Goal: Task Accomplishment & Management: Complete application form

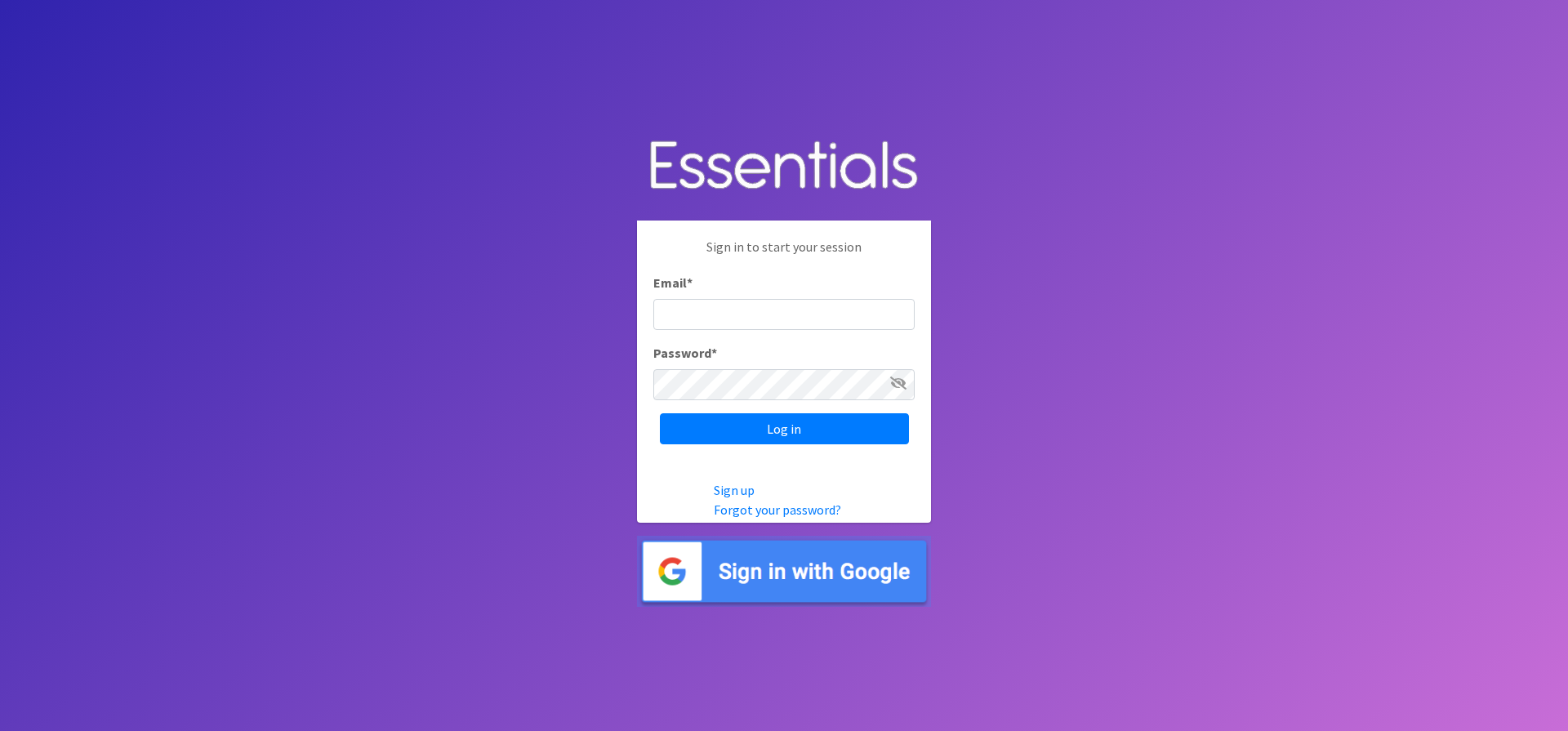
click at [698, 307] on input "Email *" at bounding box center [784, 315] width 261 height 31
click at [781, 563] on img at bounding box center [783, 572] width 294 height 71
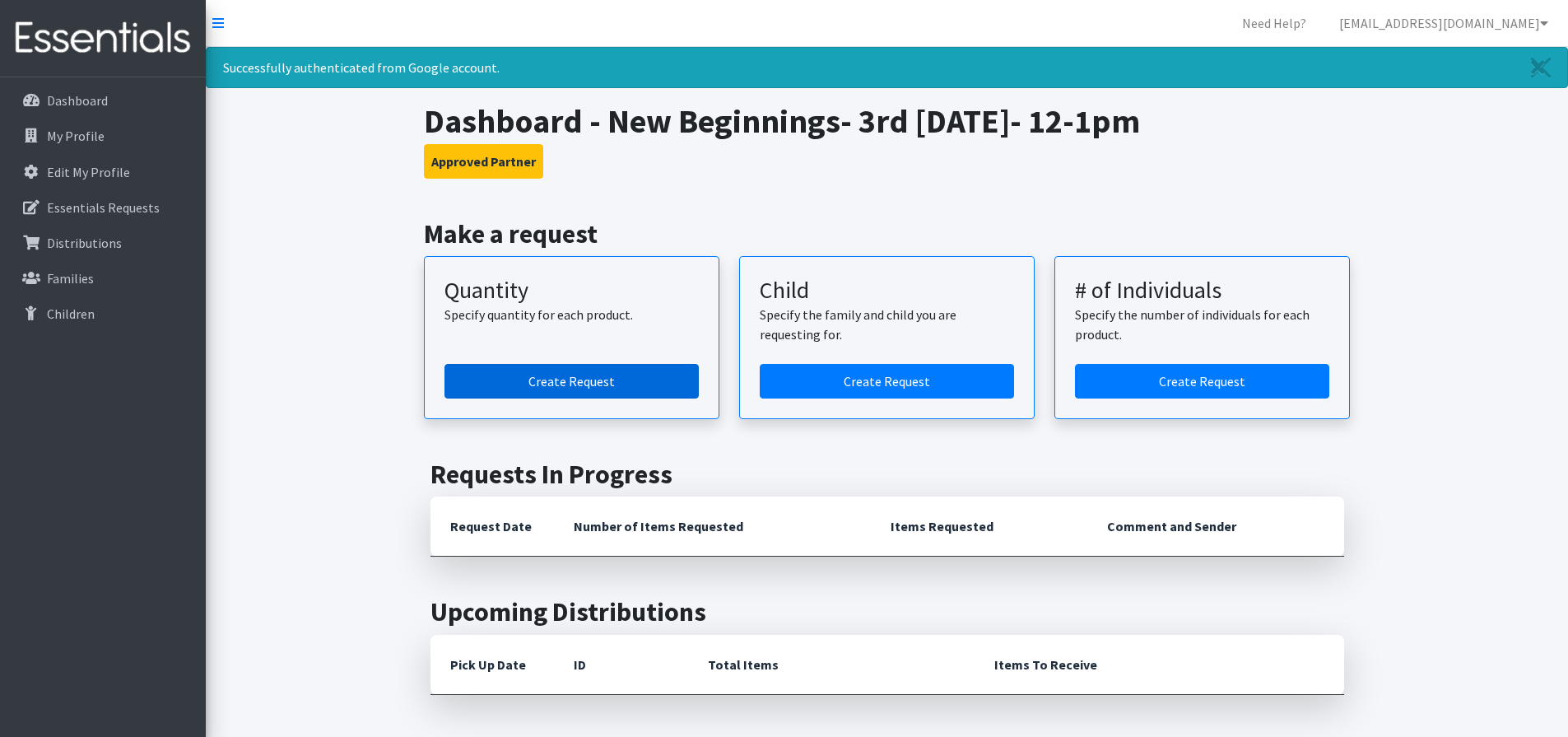
click at [597, 374] on link "Create Request" at bounding box center [572, 381] width 255 height 34
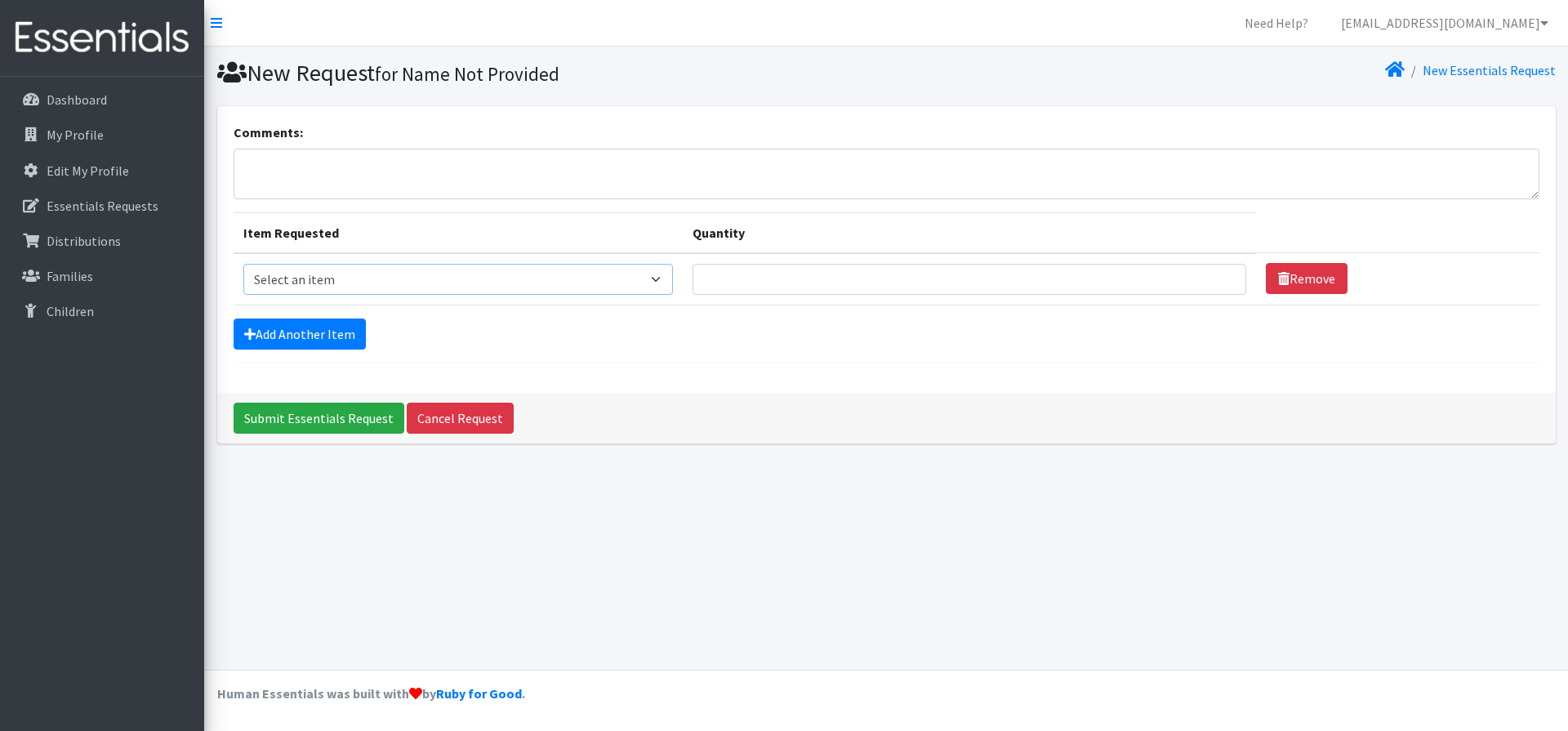
click at [664, 276] on select "Select an item Kids (Newborn) Kids (Size 1) Kids (Size 2) Kids (Size 3) Kids (S…" at bounding box center [459, 279] width 431 height 31
select select "3401"
click at [243, 264] on select "Select an item Kids (Newborn) Kids (Size 1) Kids (Size 2) Kids (Size 3) Kids (S…" at bounding box center [459, 279] width 431 height 31
click at [740, 272] on input "Quantity" at bounding box center [969, 279] width 553 height 31
type input "15"
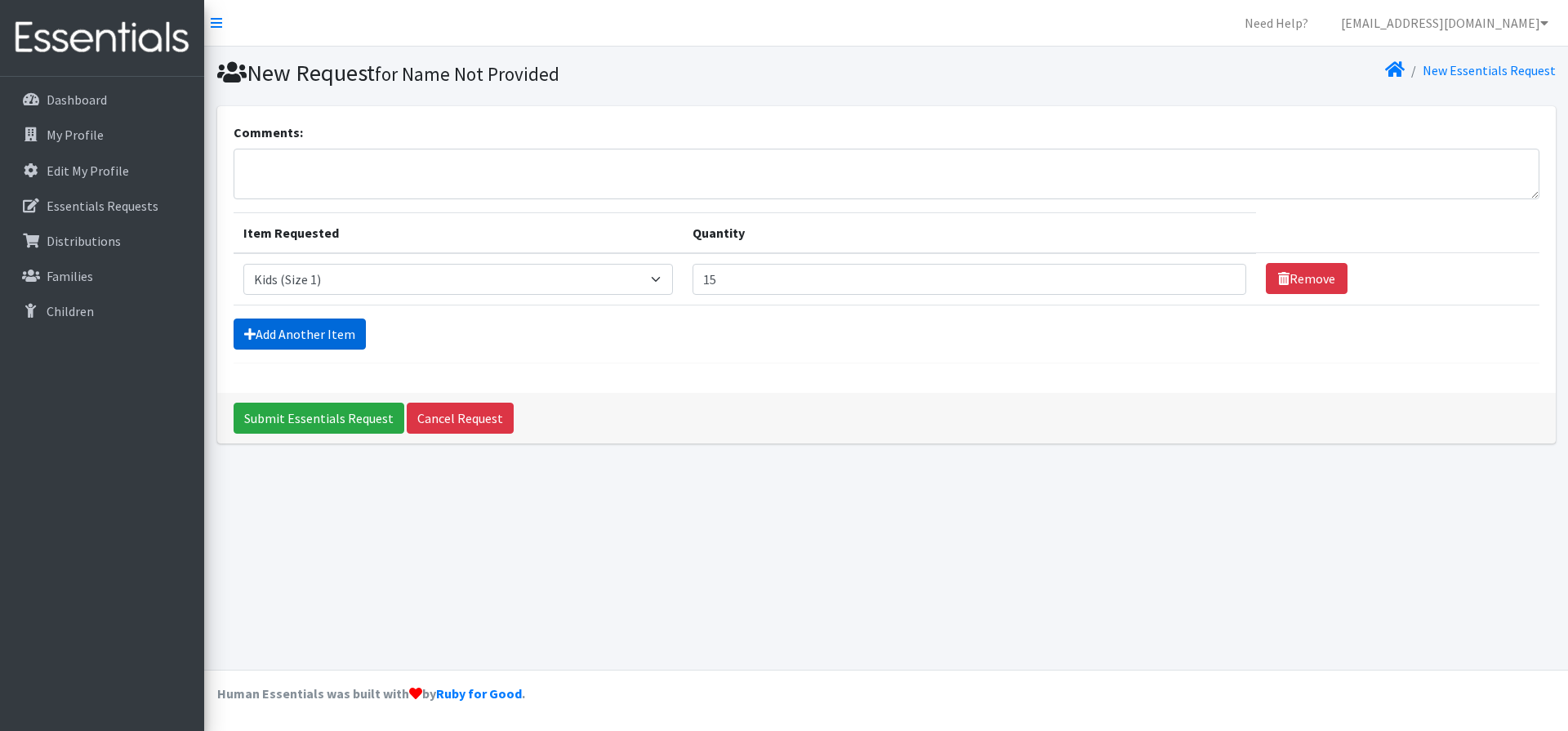
click at [290, 332] on link "Add Another Item" at bounding box center [300, 334] width 132 height 31
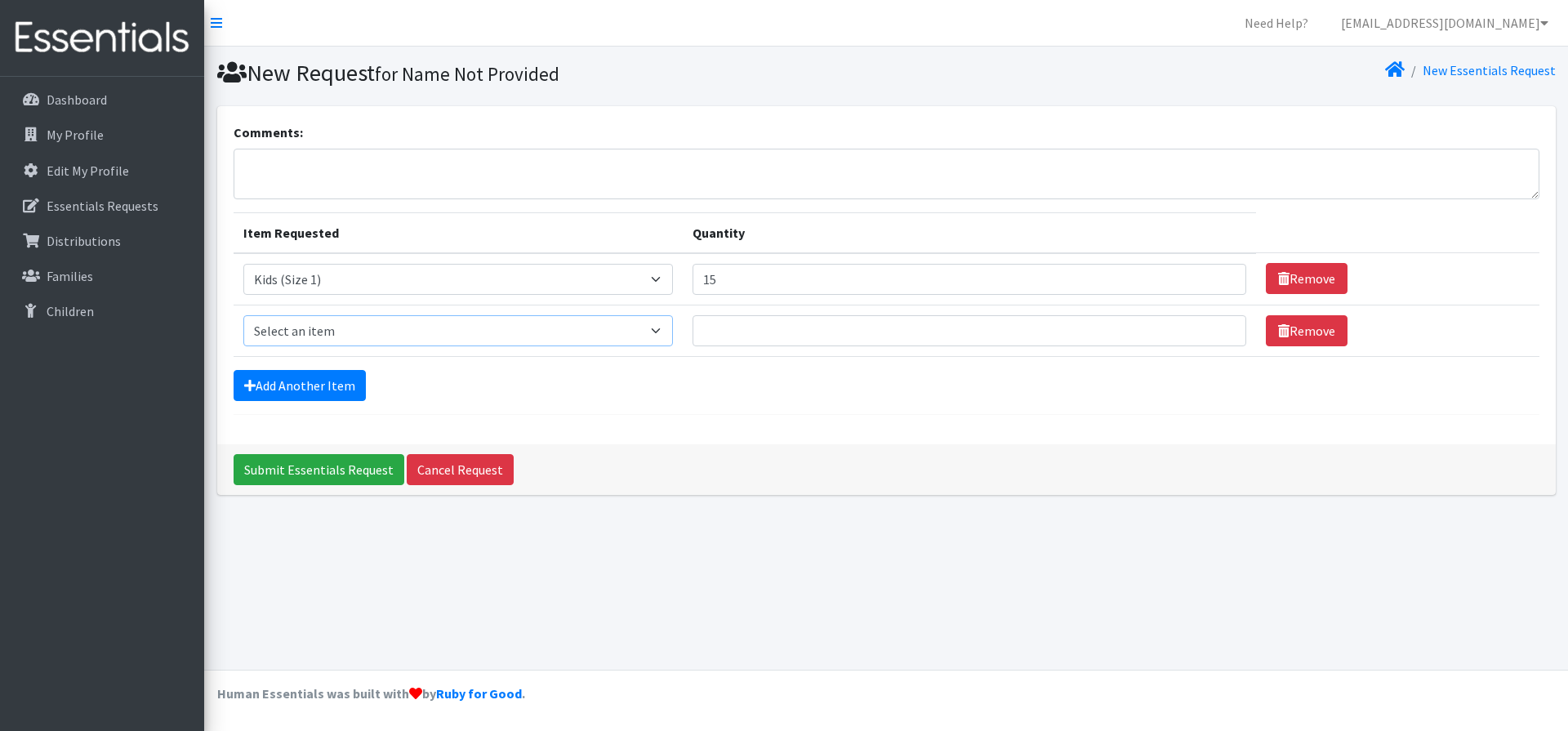
click at [351, 330] on select "Select an item Kids (Newborn) Kids (Size 1) Kids (Size 2) Kids (Size 3) Kids (S…" at bounding box center [459, 331] width 431 height 31
select select "3420"
click at [243, 315] on select "Select an item Kids (Newborn) Kids (Size 1) Kids (Size 2) Kids (Size 3) Kids (S…" at bounding box center [459, 331] width 431 height 31
click at [720, 332] on input "Quantity" at bounding box center [969, 331] width 553 height 31
type input "15"
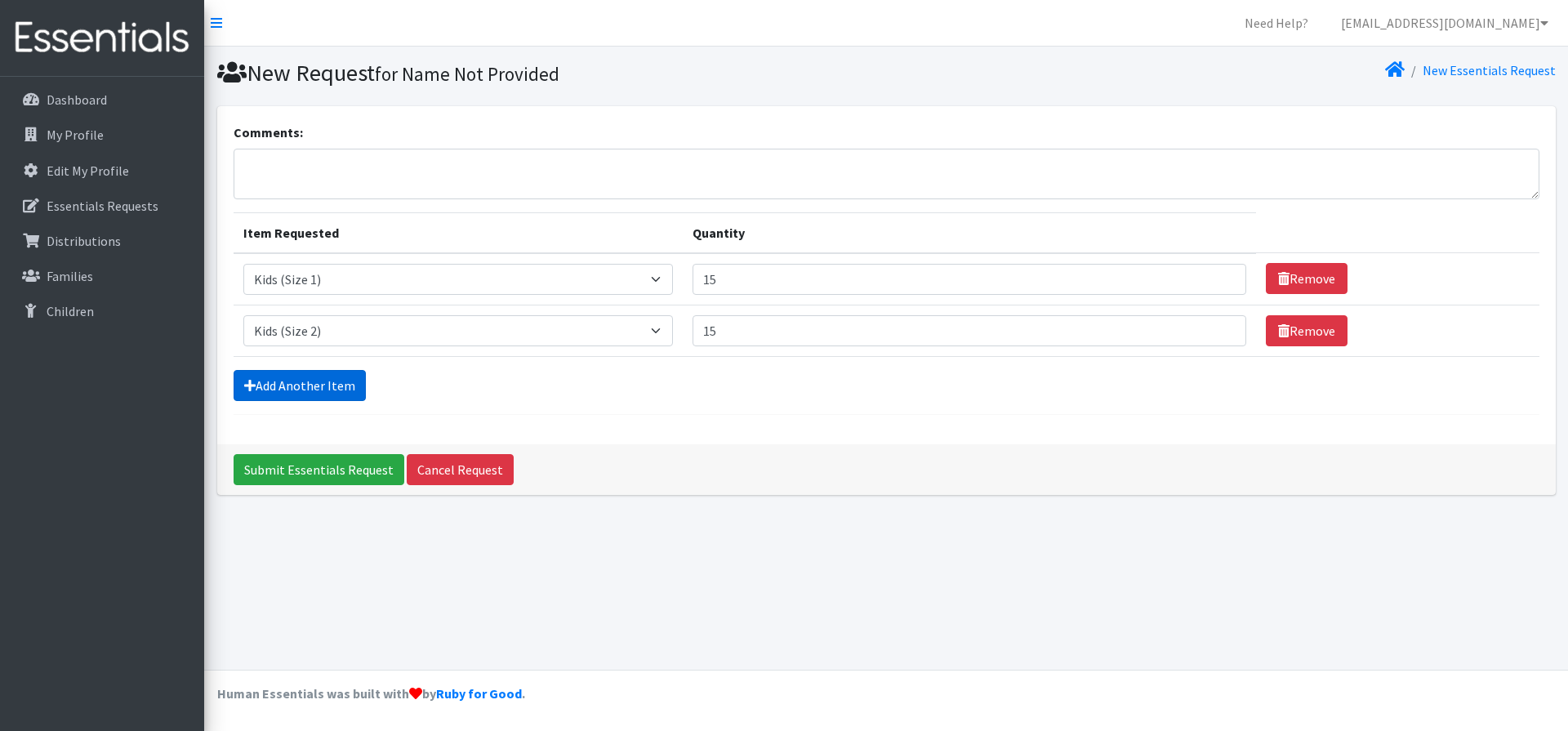
click at [314, 389] on link "Add Another Item" at bounding box center [300, 385] width 132 height 31
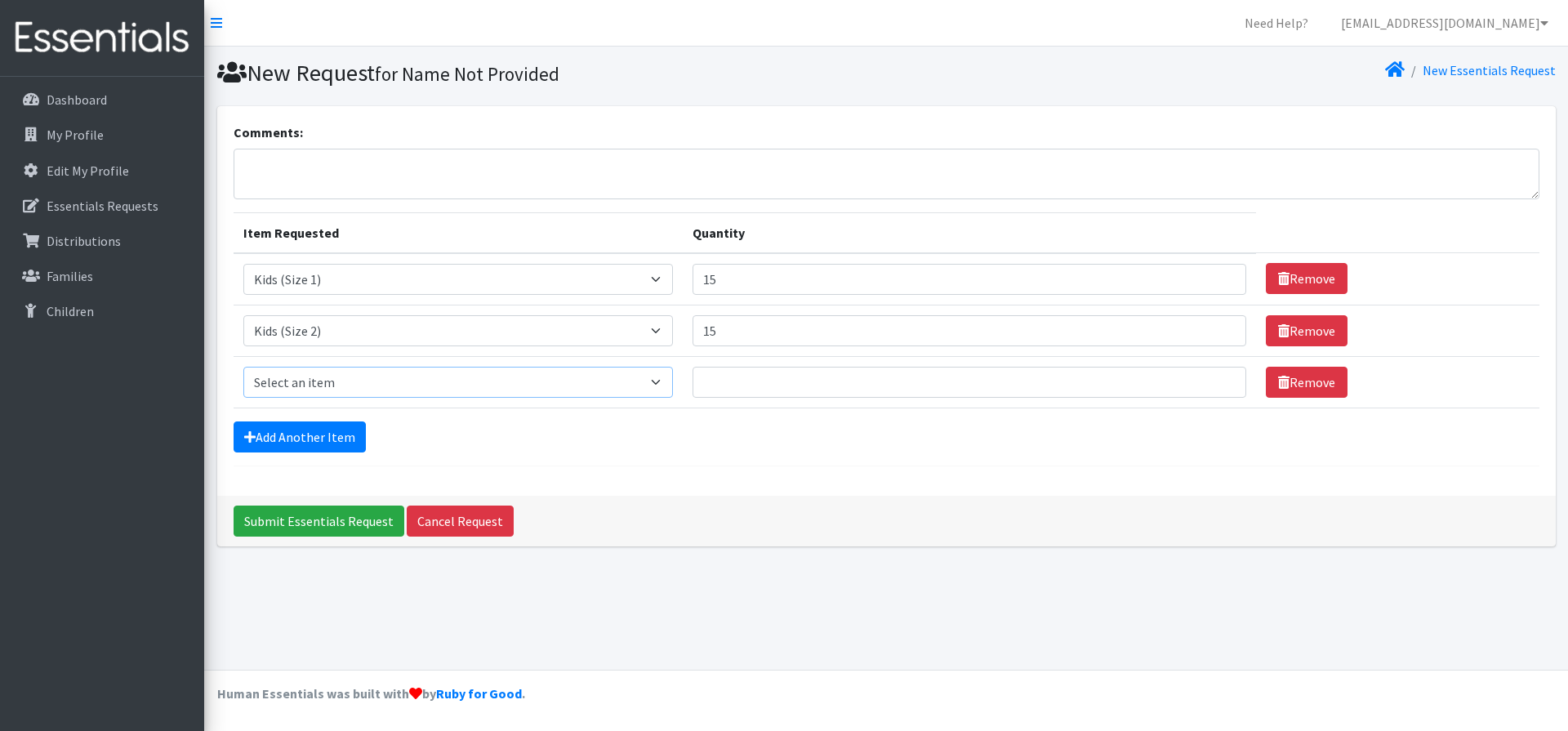
click at [317, 380] on select "Select an item Kids (Newborn) Kids (Size 1) Kids (Size 2) Kids (Size 3) Kids (S…" at bounding box center [459, 382] width 431 height 31
click at [243, 367] on select "Select an item Kids (Newborn) Kids (Size 1) Kids (Size 2) Kids (Size 3) Kids (S…" at bounding box center [459, 382] width 431 height 31
click at [664, 377] on select "Select an item Kids (Newborn) Kids (Size 1) Kids (Size 2) Kids (Size 3) Kids (S…" at bounding box center [459, 382] width 431 height 31
click at [243, 367] on select "Select an item Kids (Newborn) Kids (Size 1) Kids (Size 2) Kids (Size 3) Kids (S…" at bounding box center [459, 382] width 431 height 31
click at [659, 382] on select "Select an item Kids (Newborn) Kids (Size 1) Kids (Size 2) Kids (Size 3) Kids (S…" at bounding box center [459, 382] width 431 height 31
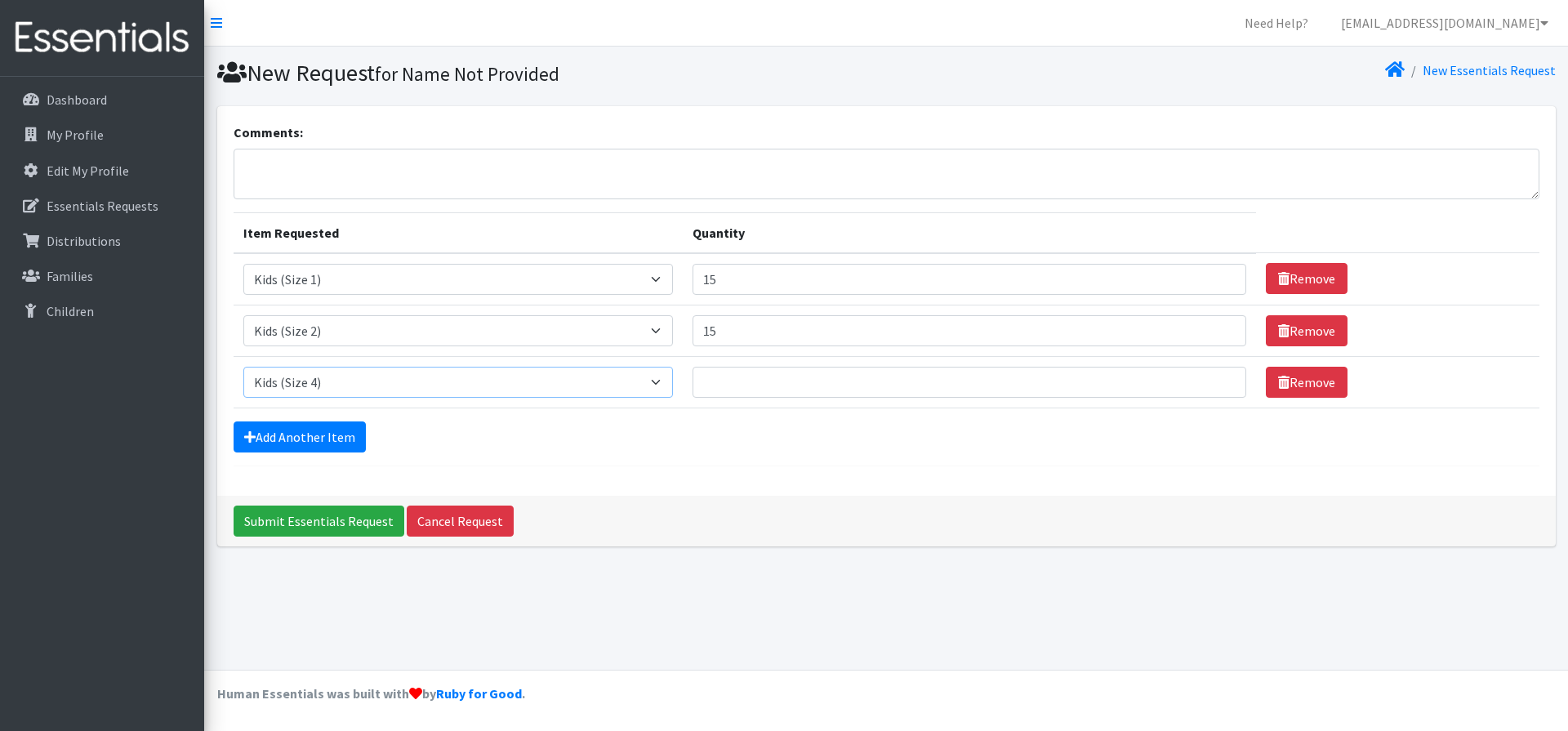
select select "3393"
click at [243, 367] on select "Select an item Kids (Newborn) Kids (Size 1) Kids (Size 2) Kids (Size 3) Kids (S…" at bounding box center [459, 382] width 431 height 31
click at [716, 382] on input "Quantity" at bounding box center [969, 382] width 553 height 31
type input "10"
click at [314, 438] on link "Add Another Item" at bounding box center [300, 437] width 132 height 31
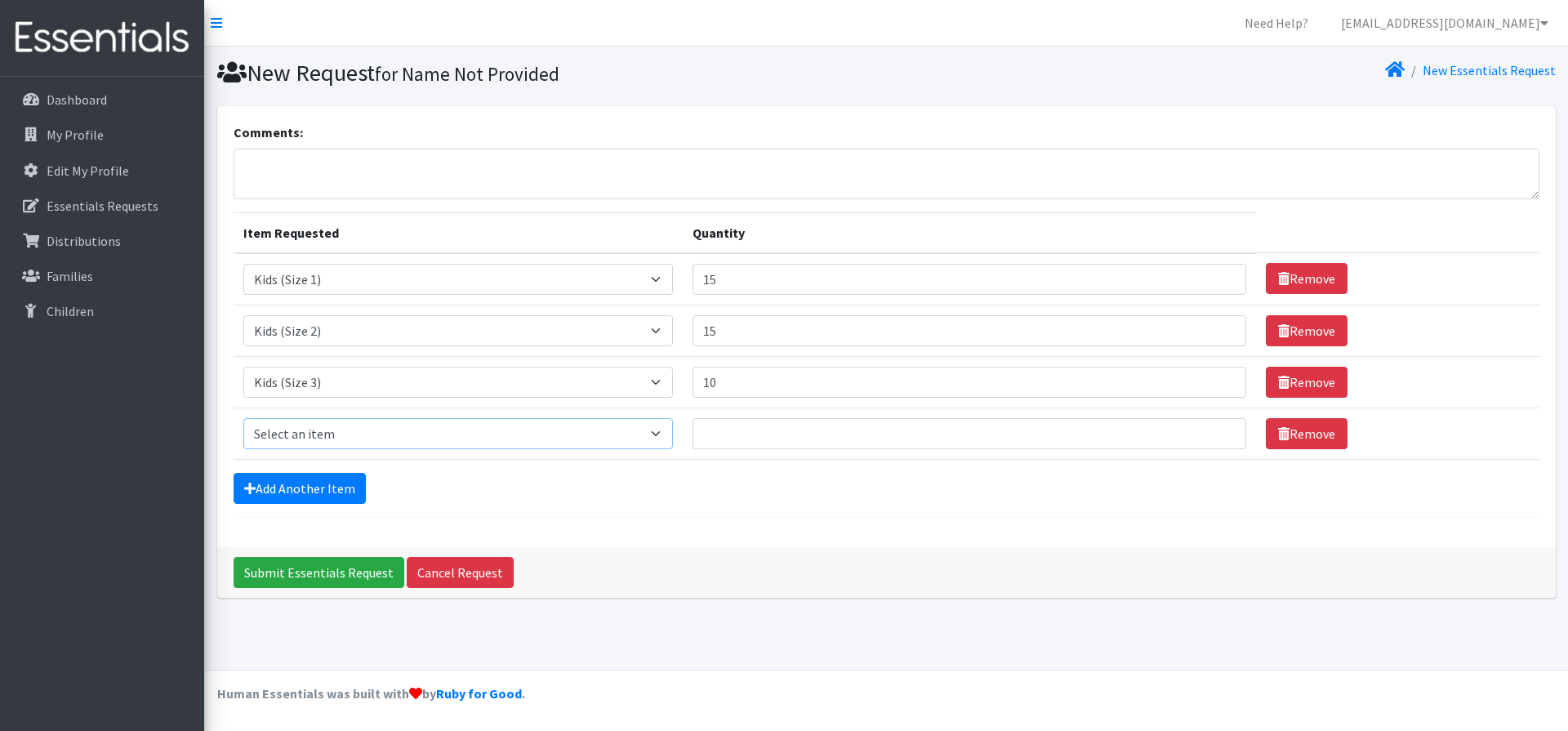
click at [664, 430] on select "Select an item Kids (Newborn) Kids (Size 1) Kids (Size 2) Kids (Size 3) Kids (S…" at bounding box center [459, 433] width 431 height 31
select select "3394"
click at [243, 418] on select "Select an item Kids (Newborn) Kids (Size 1) Kids (Size 2) Kids (Size 3) Kids (S…" at bounding box center [459, 433] width 431 height 31
click at [717, 434] on input "Quantity" at bounding box center [969, 433] width 553 height 31
type input "10"
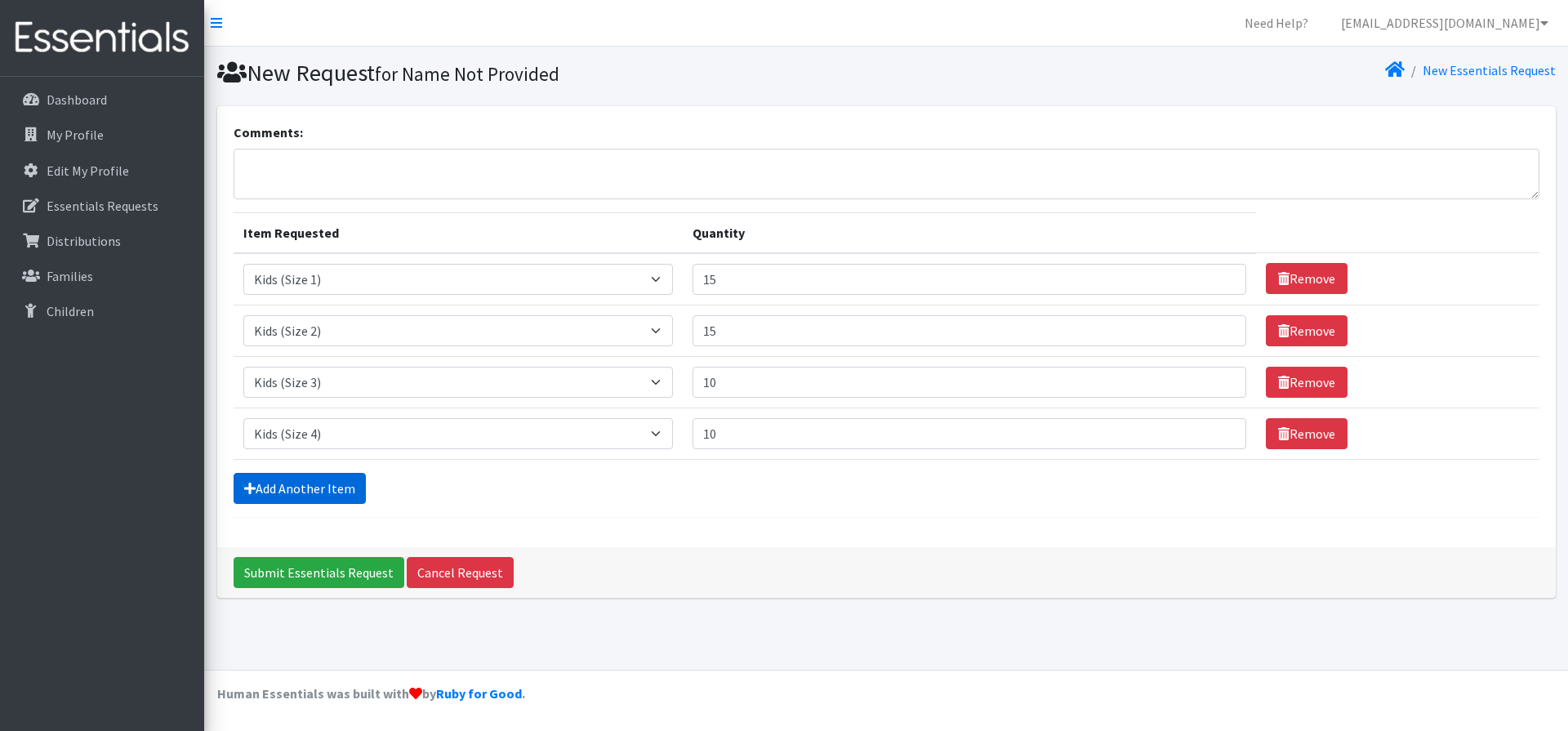
click at [308, 492] on link "Add Another Item" at bounding box center [300, 488] width 132 height 31
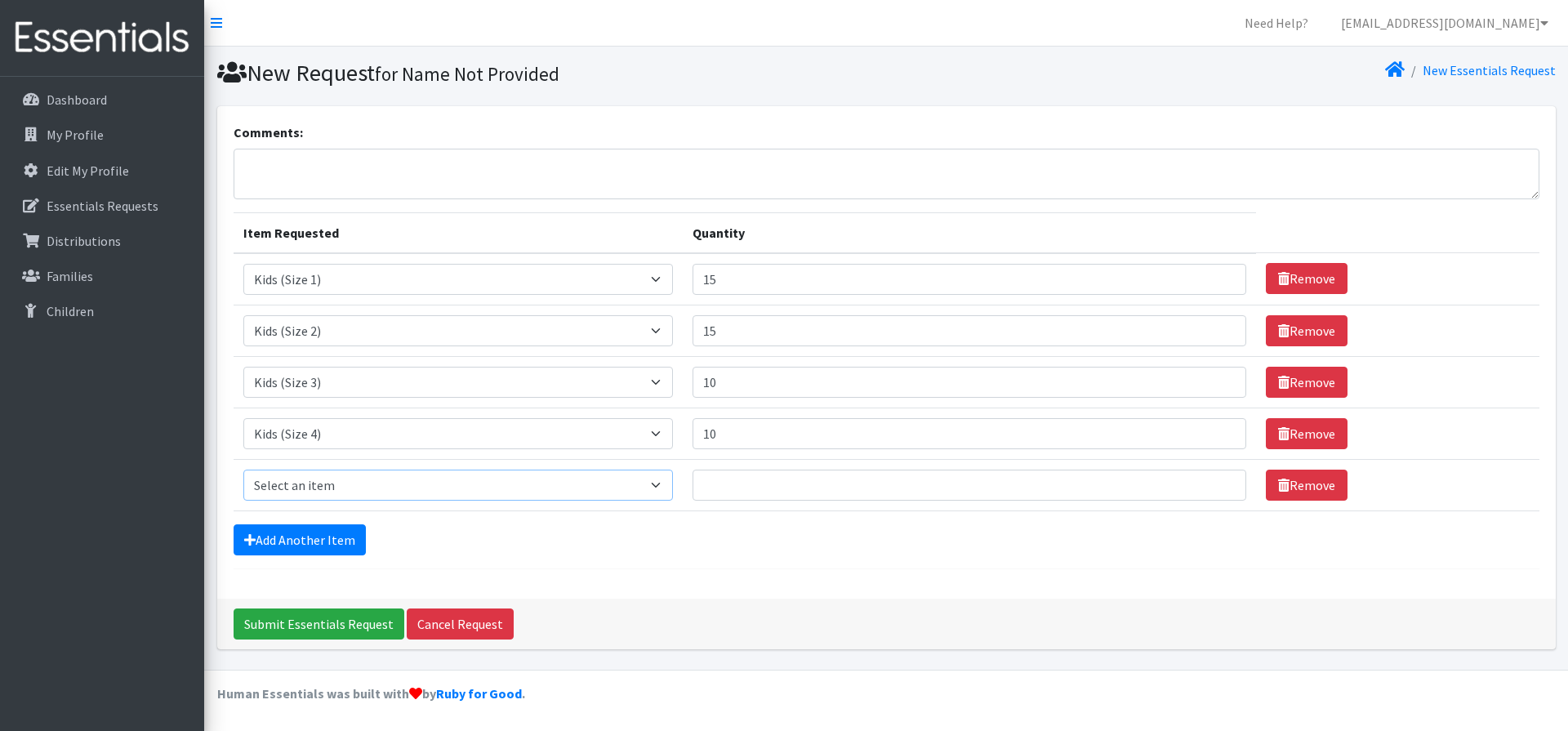
click at [312, 483] on select "Select an item Kids (Newborn) Kids (Size 1) Kids (Size 2) Kids (Size 3) Kids (S…" at bounding box center [459, 485] width 431 height 31
select select "3407"
click at [243, 470] on select "Select an item Kids (Newborn) Kids (Size 1) Kids (Size 2) Kids (Size 3) Kids (S…" at bounding box center [459, 485] width 431 height 31
click at [729, 486] on input "Quantity" at bounding box center [969, 485] width 553 height 31
type input "10"
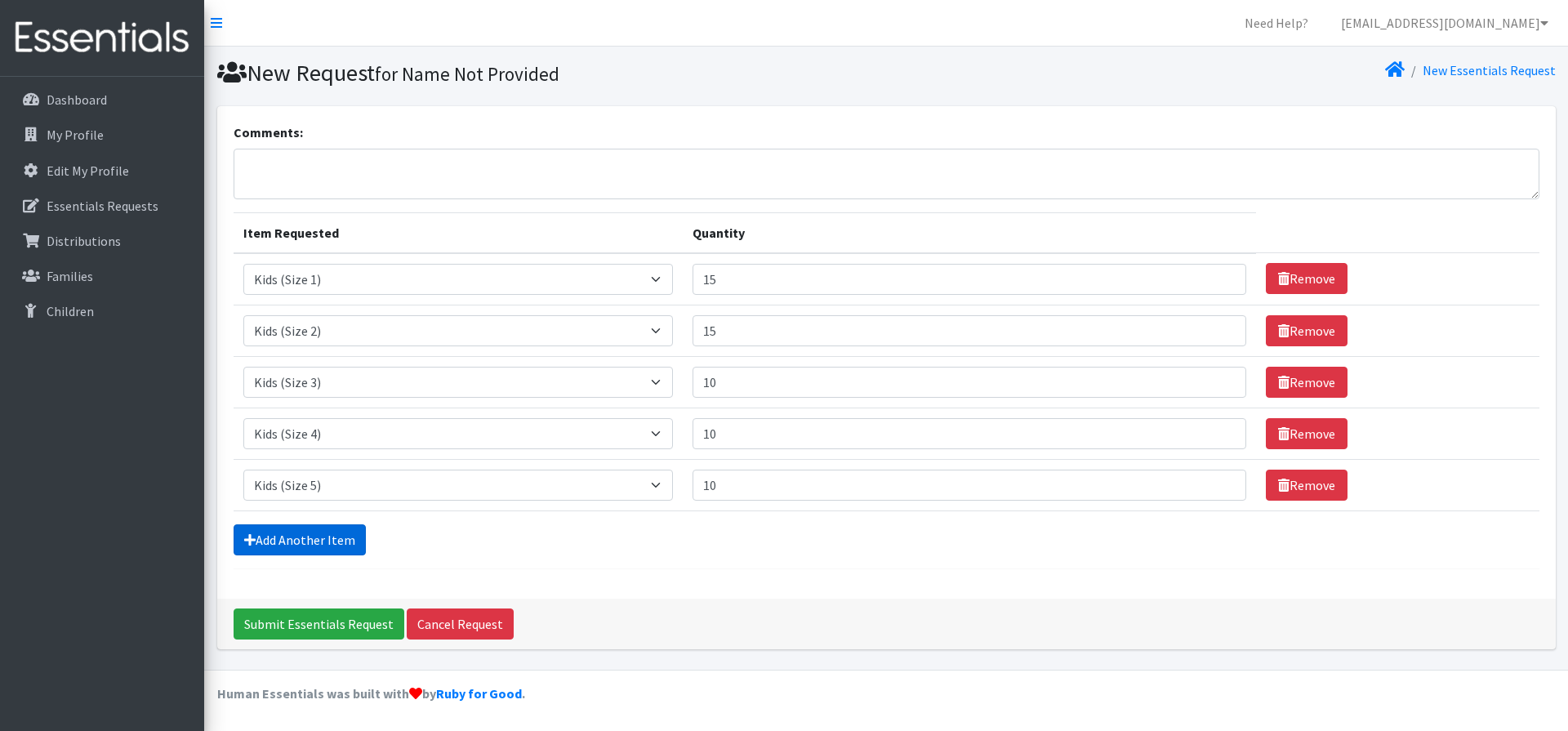
click at [284, 539] on link "Add Another Item" at bounding box center [300, 540] width 132 height 31
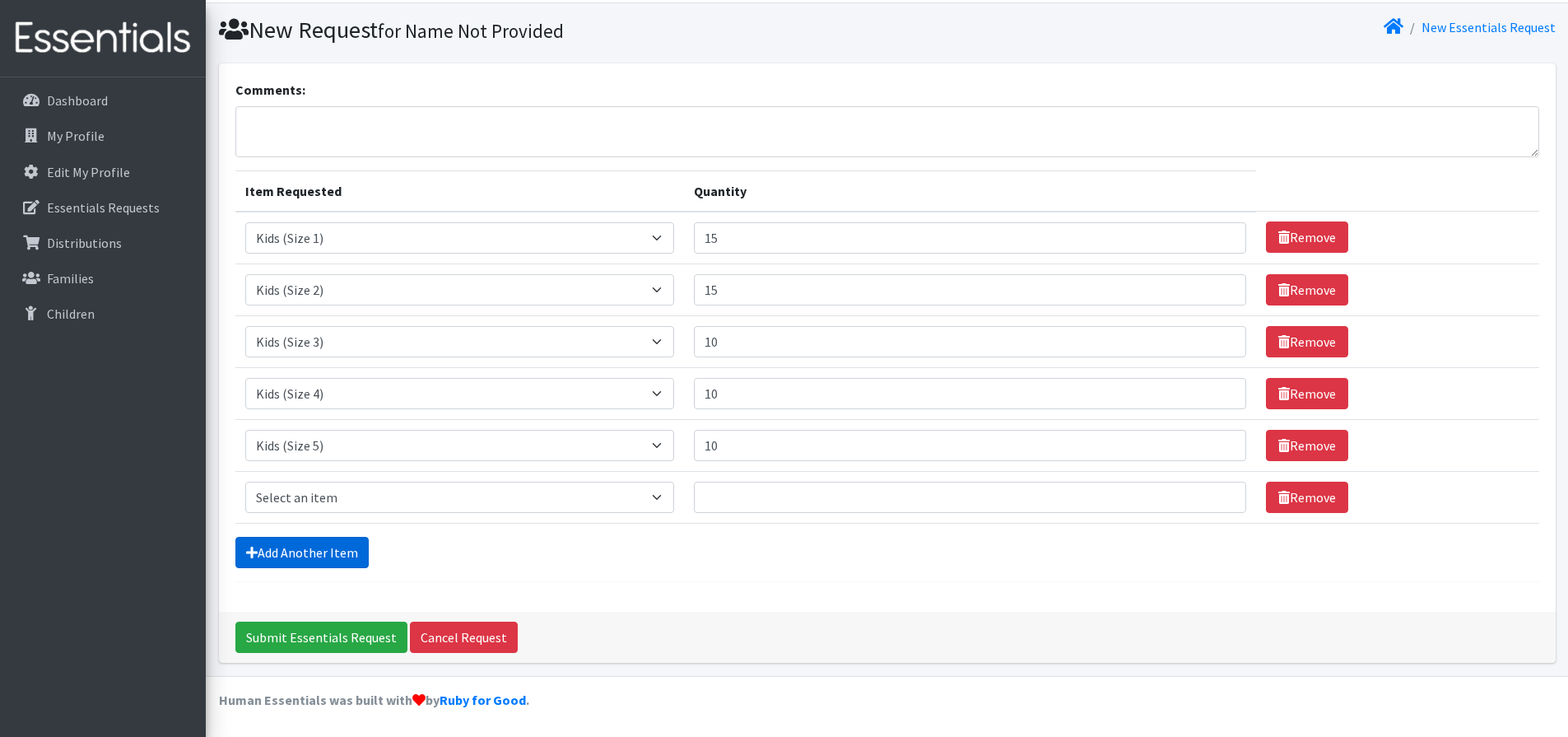
scroll to position [44, 0]
click at [300, 493] on select "Select an item Kids (Newborn) Kids (Size 1) Kids (Size 2) Kids (Size 3) Kids (S…" at bounding box center [460, 497] width 430 height 32
select select "3419"
click at [245, 481] on select "Select an item Kids (Newborn) Kids (Size 1) Kids (Size 2) Kids (Size 3) Kids (S…" at bounding box center [460, 497] width 430 height 32
click at [731, 489] on input "Quantity" at bounding box center [970, 497] width 552 height 32
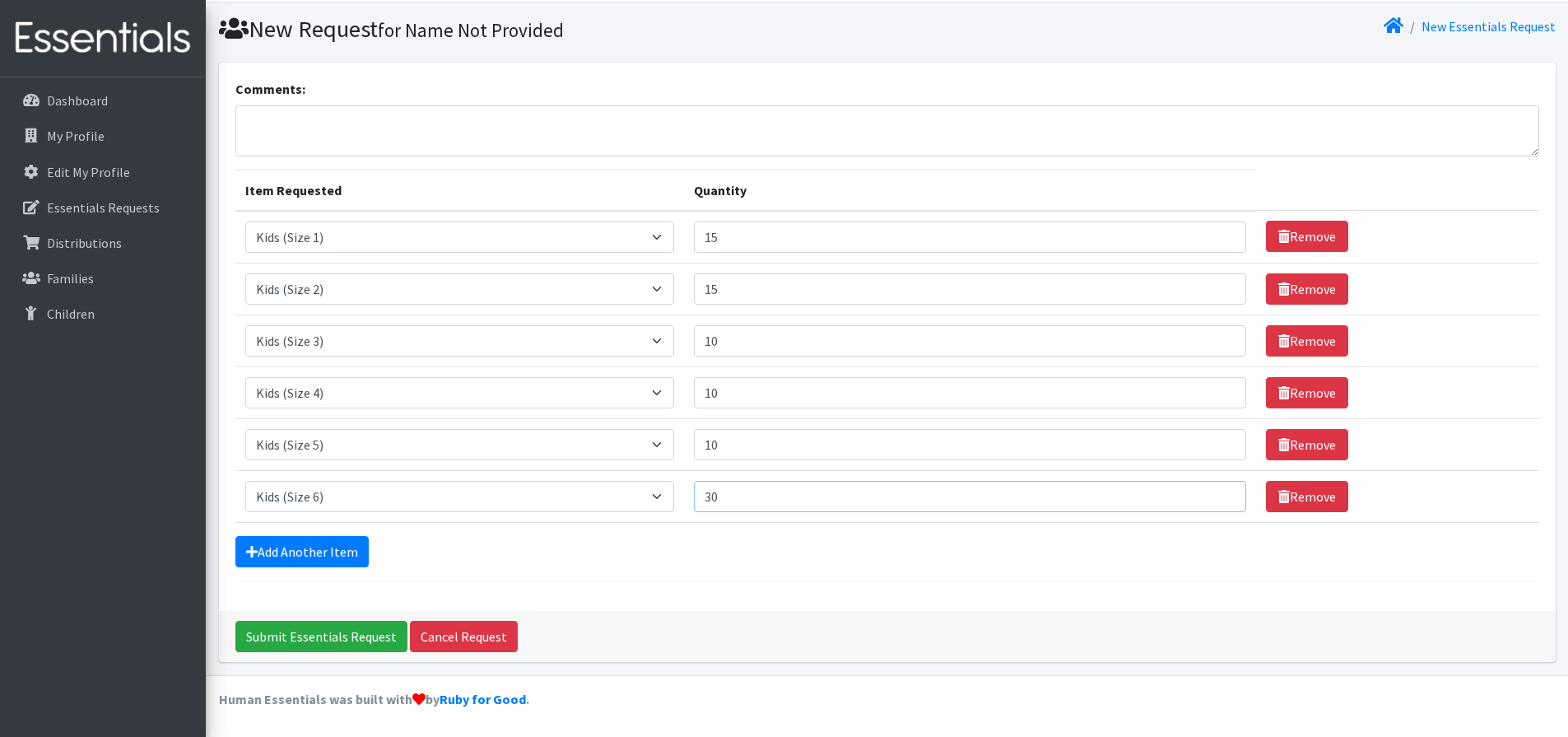
type input "3"
type input "40"
click at [731, 455] on input "10" at bounding box center [970, 445] width 552 height 32
type input "1"
type input "20"
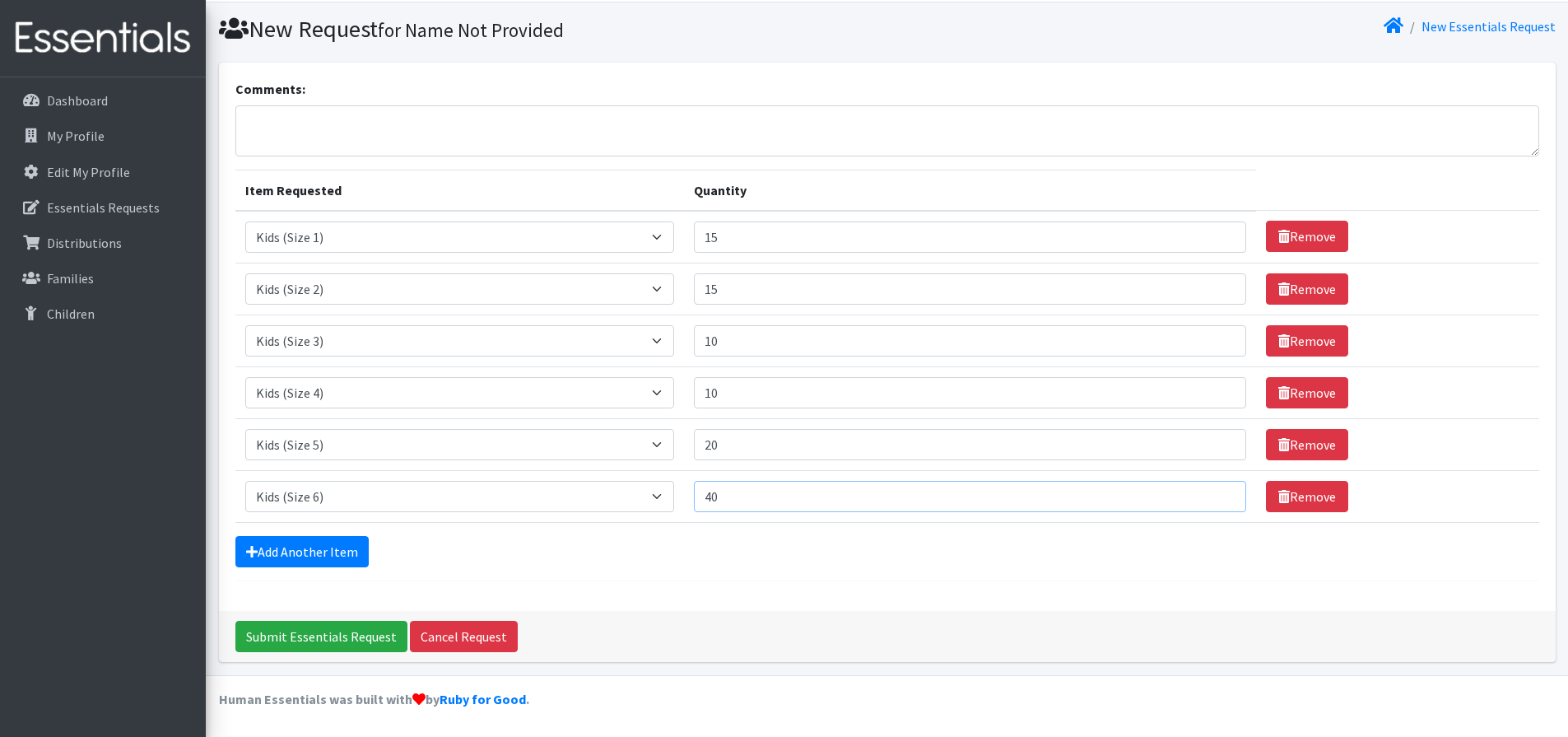
click at [731, 501] on input "40" at bounding box center [970, 497] width 552 height 32
type input "4"
type input "30"
click at [739, 450] on input "20" at bounding box center [970, 445] width 552 height 32
type input "2"
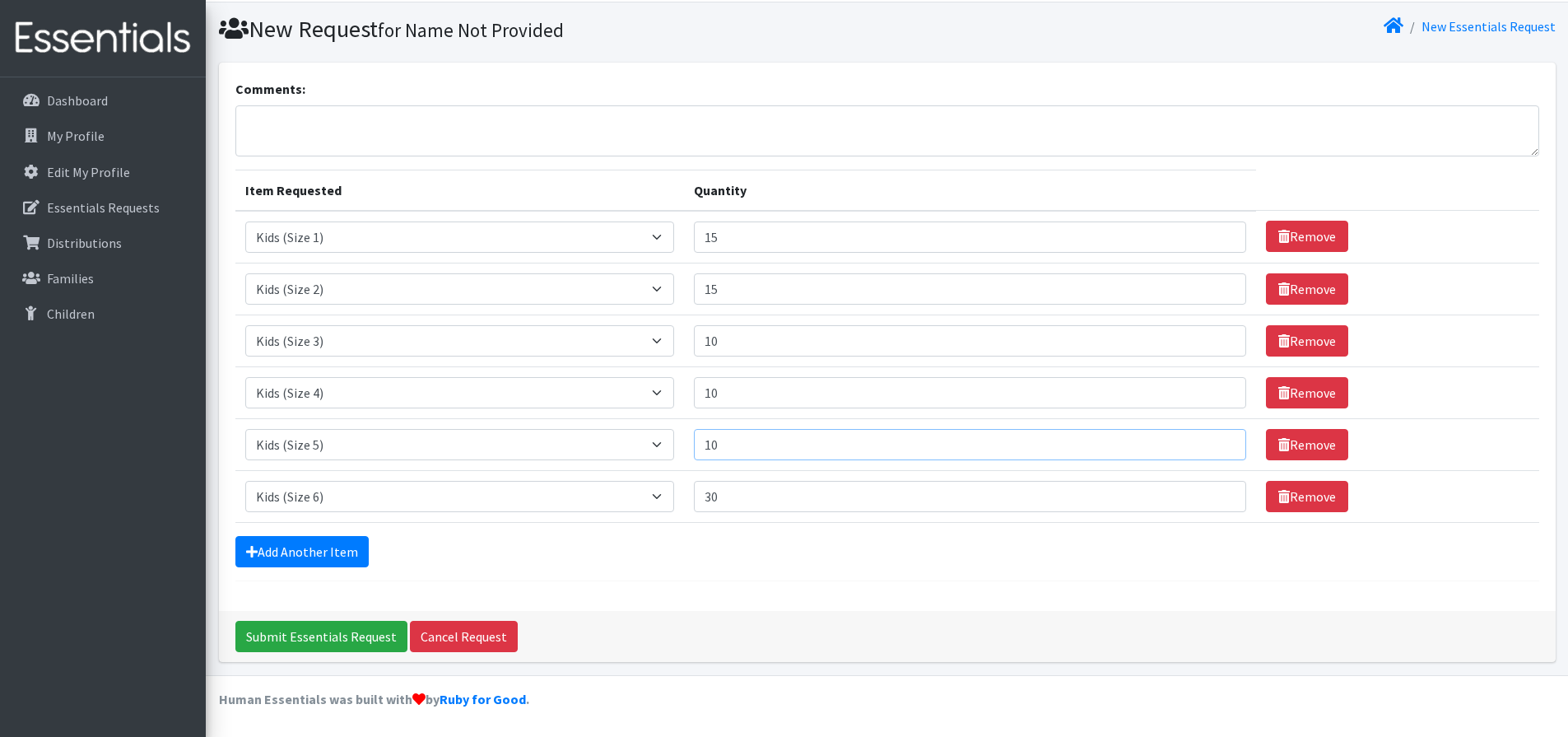
type input "10"
click at [779, 504] on input "30" at bounding box center [970, 497] width 552 height 32
type input "3"
type input "40"
click at [291, 555] on link "Add Another Item" at bounding box center [302, 551] width 133 height 32
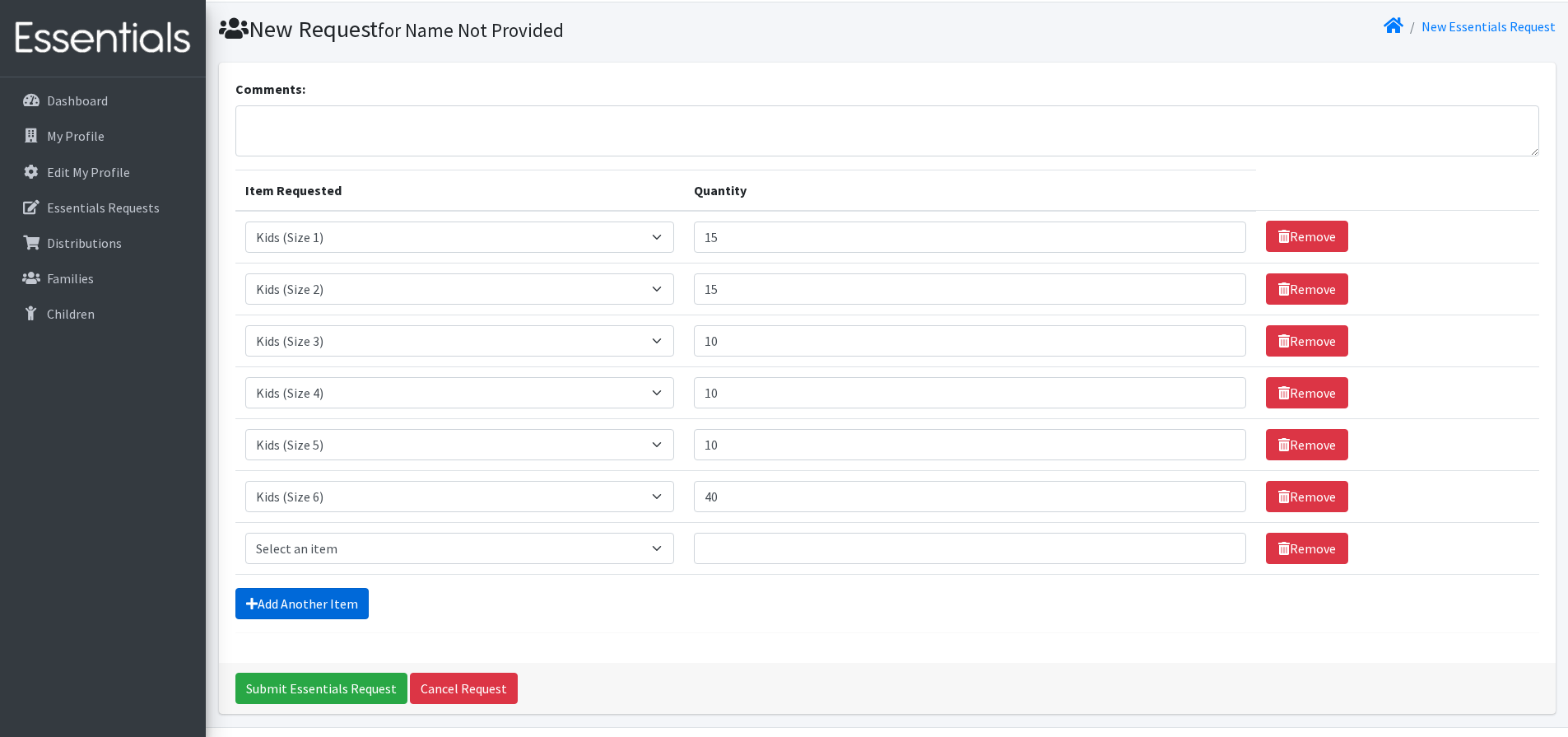
scroll to position [97, 0]
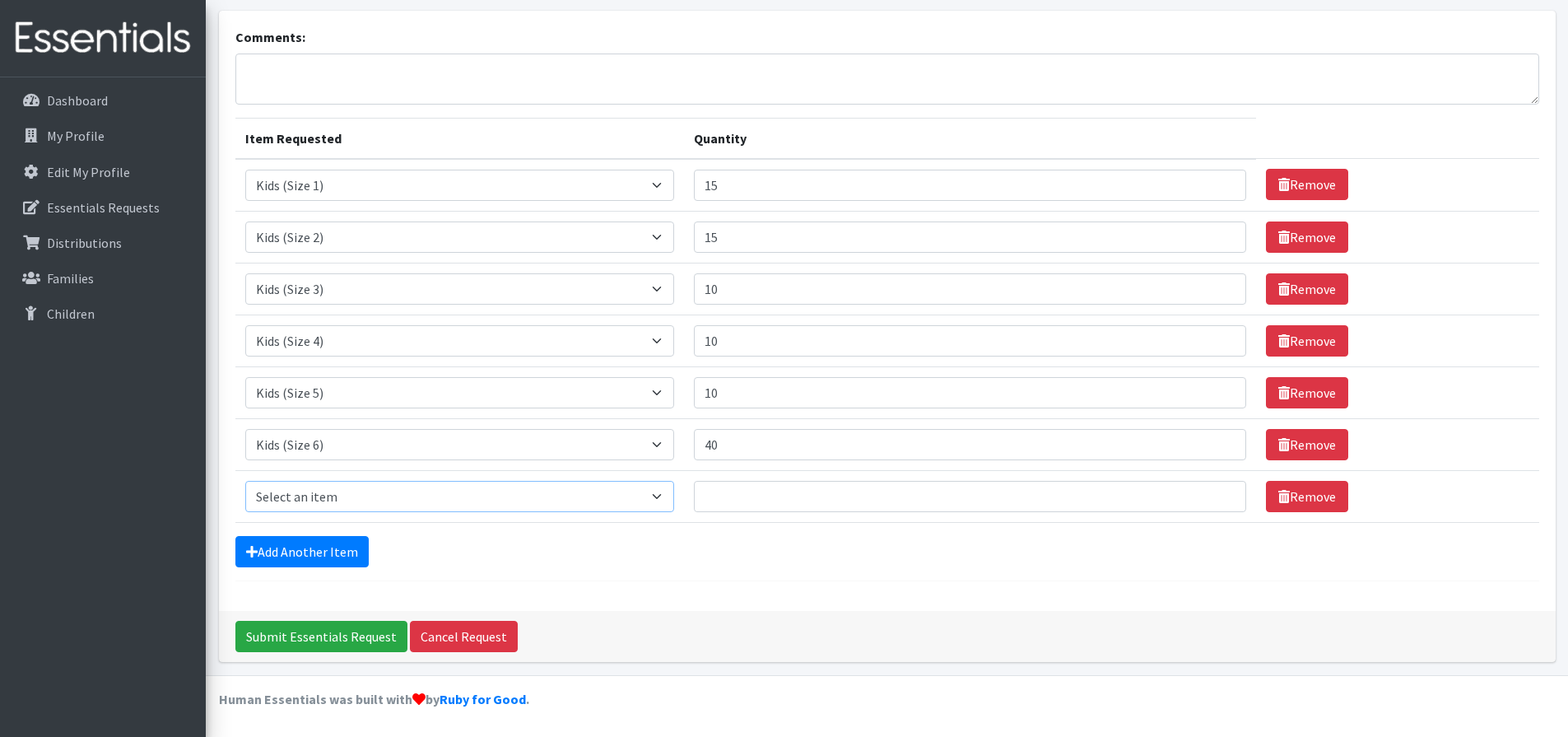
click at [665, 502] on select "Select an item Kids (Newborn) Kids (Size 1) Kids (Size 2) Kids (Size 3) Kids (S…" at bounding box center [460, 497] width 430 height 32
select select "3418"
click at [245, 481] on select "Select an item Kids (Newborn) Kids (Size 1) Kids (Size 2) Kids (Size 3) Kids (S…" at bounding box center [460, 497] width 430 height 32
click at [726, 498] on input "Quantity" at bounding box center [970, 497] width 552 height 32
type input "1"
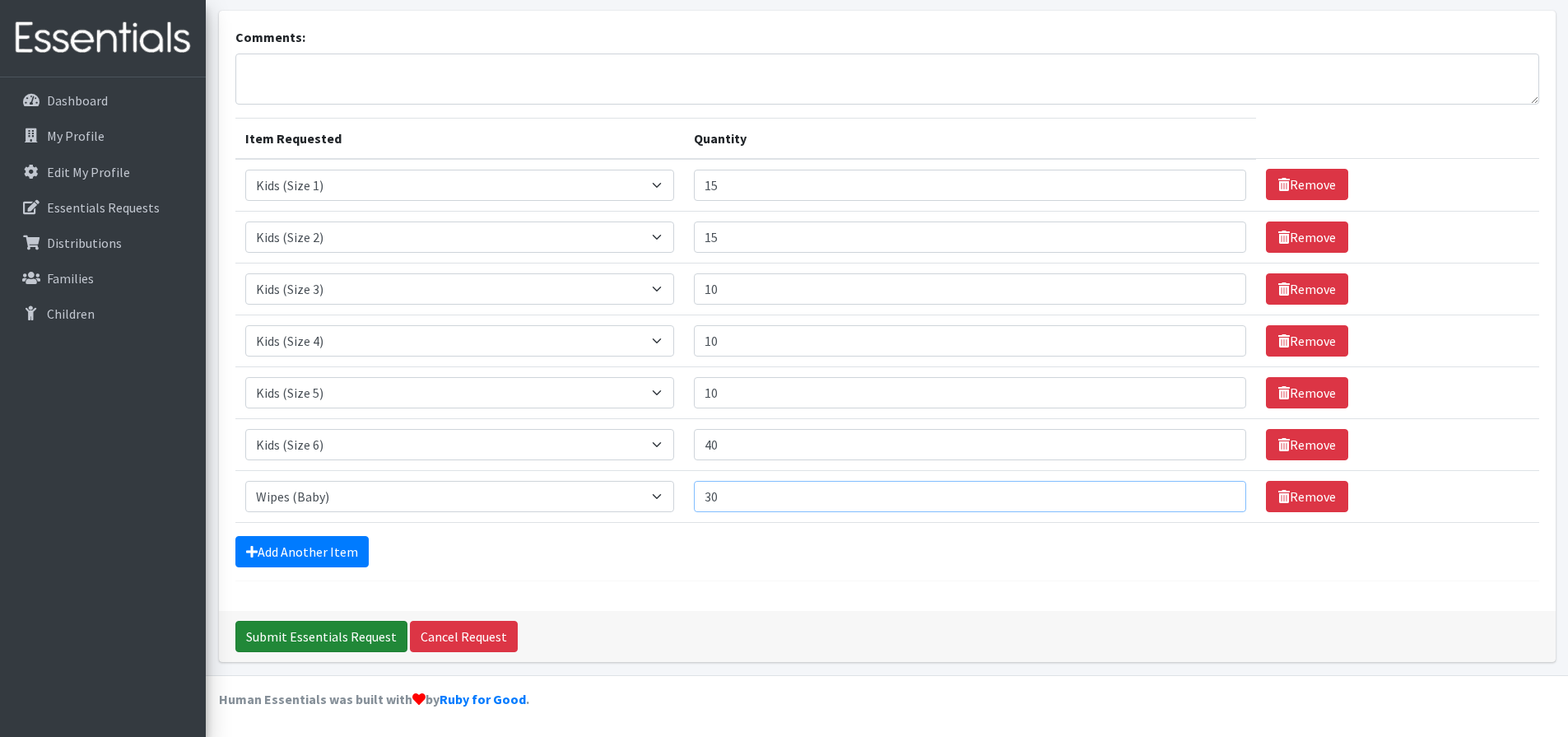
type input "30"
click at [300, 635] on input "Submit Essentials Request" at bounding box center [321, 636] width 172 height 32
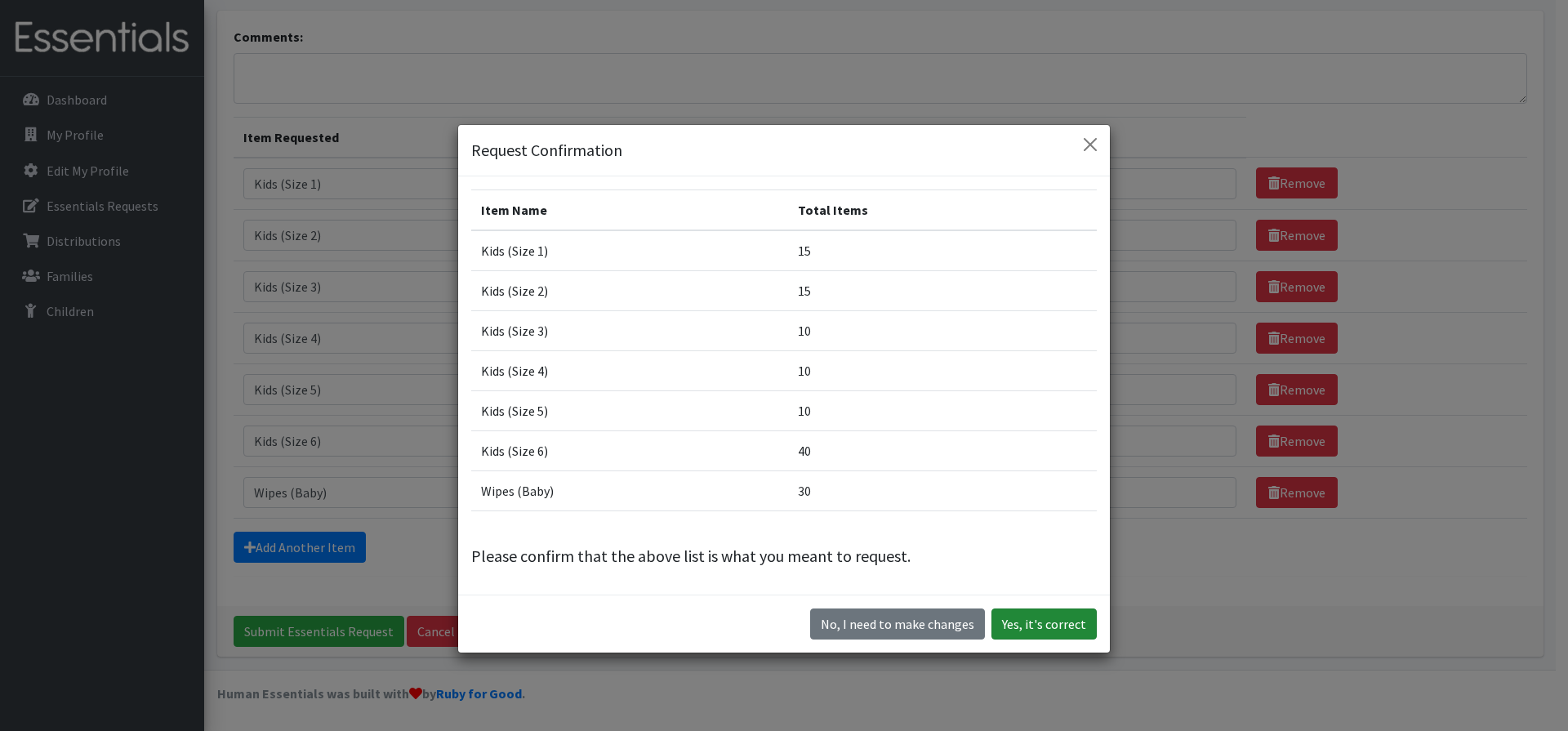
click at [1045, 623] on button "Yes, it's correct" at bounding box center [1044, 624] width 105 height 31
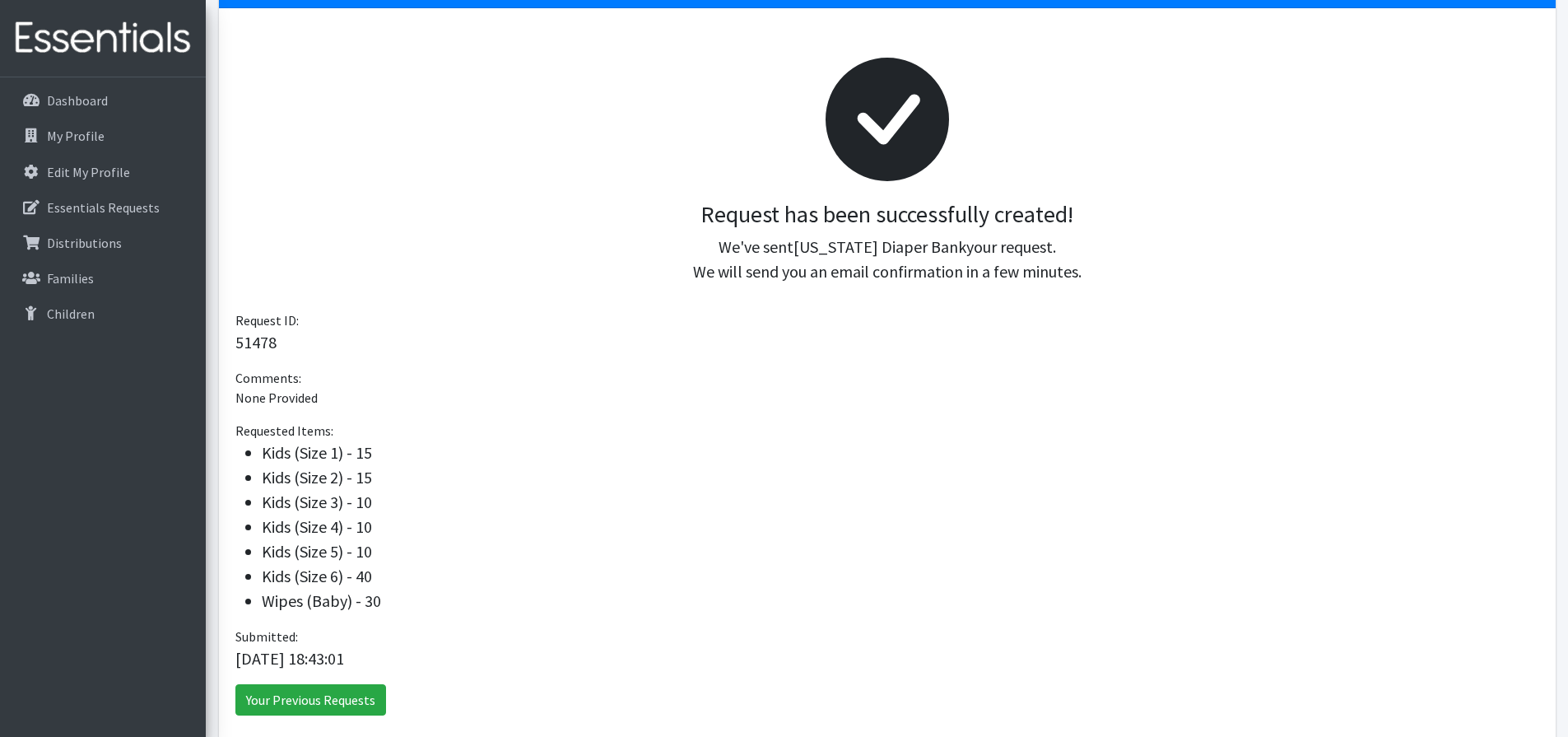
scroll to position [247, 0]
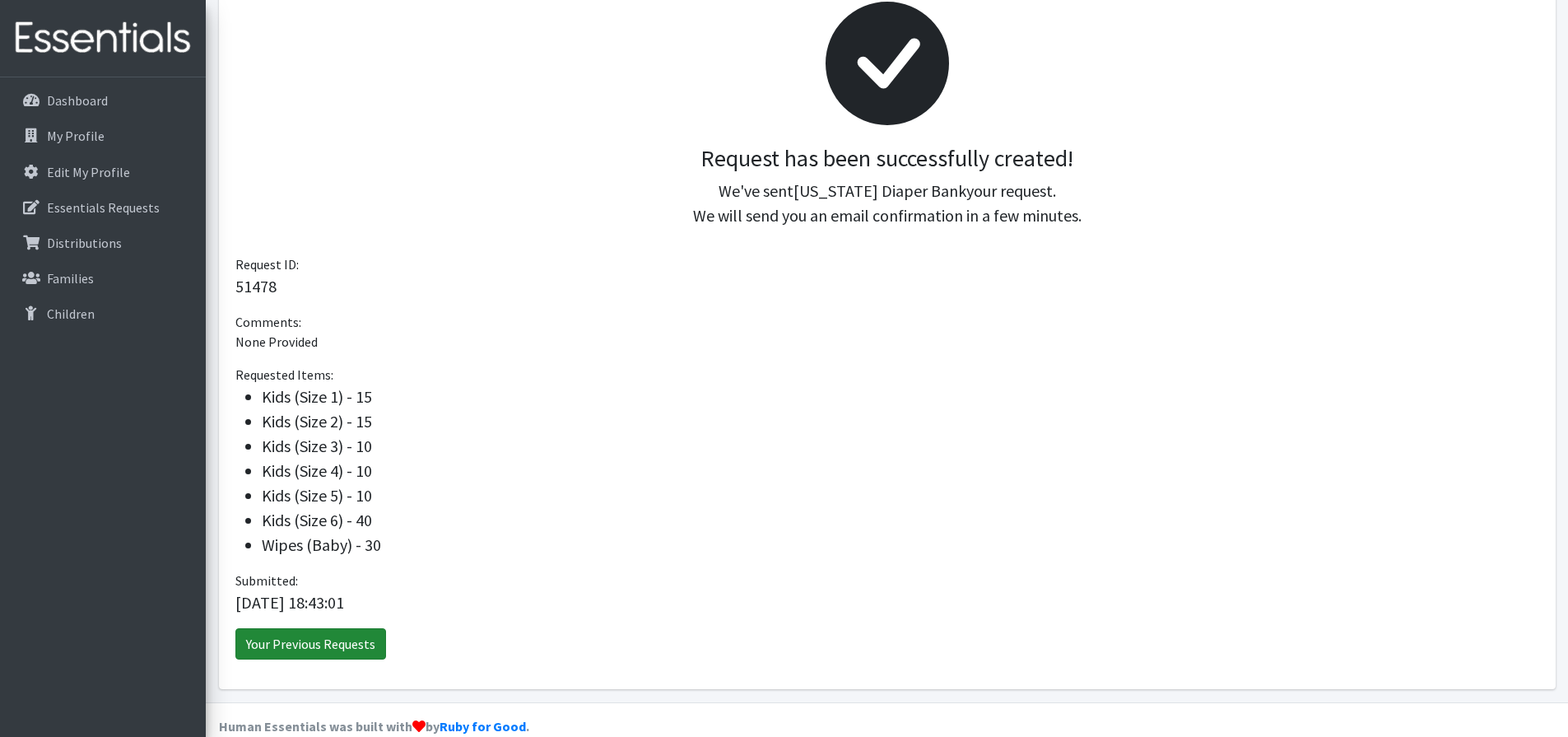
click at [302, 639] on link "Your Previous Requests" at bounding box center [311, 644] width 150 height 32
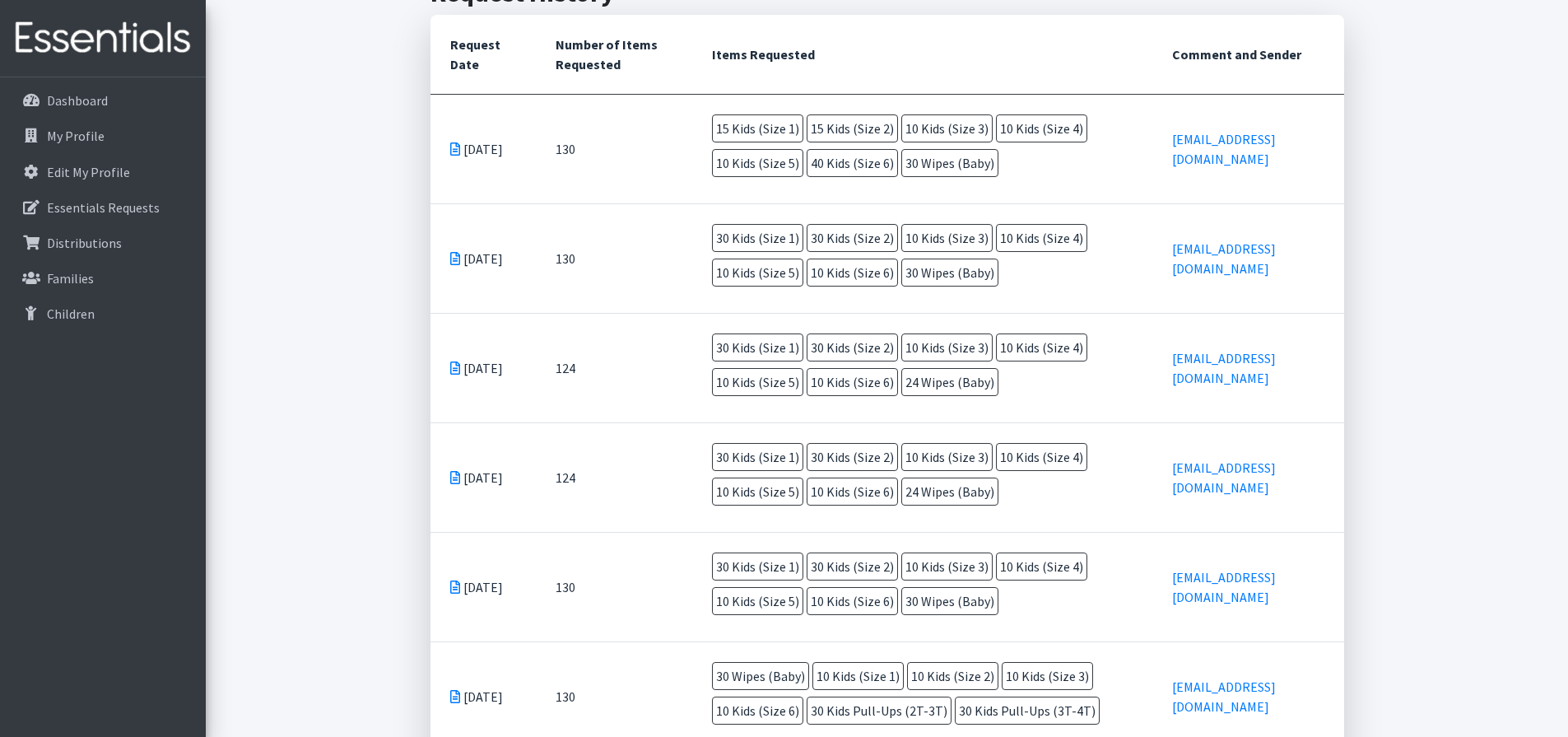
scroll to position [427, 0]
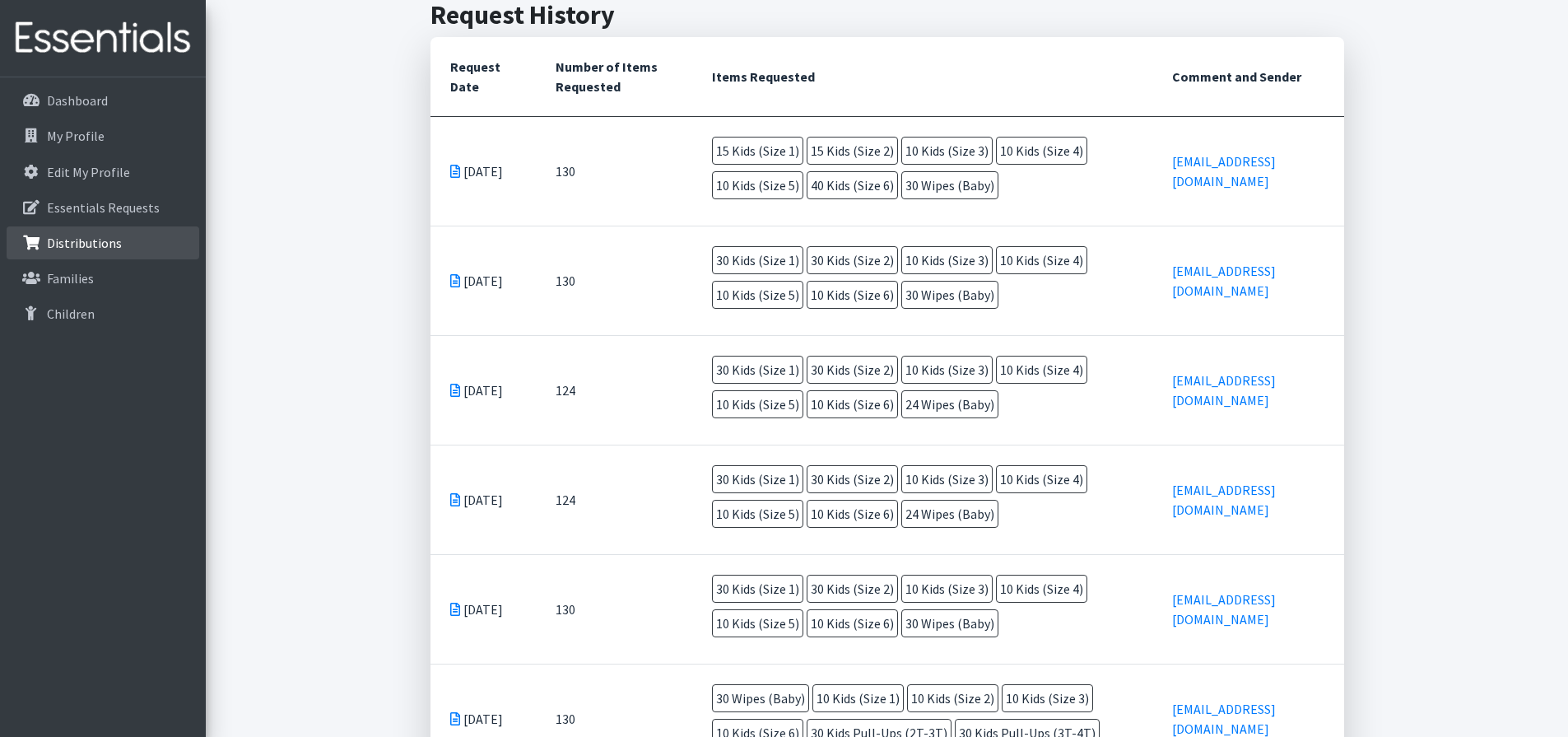
click at [68, 243] on p "Distributions" at bounding box center [85, 243] width 75 height 16
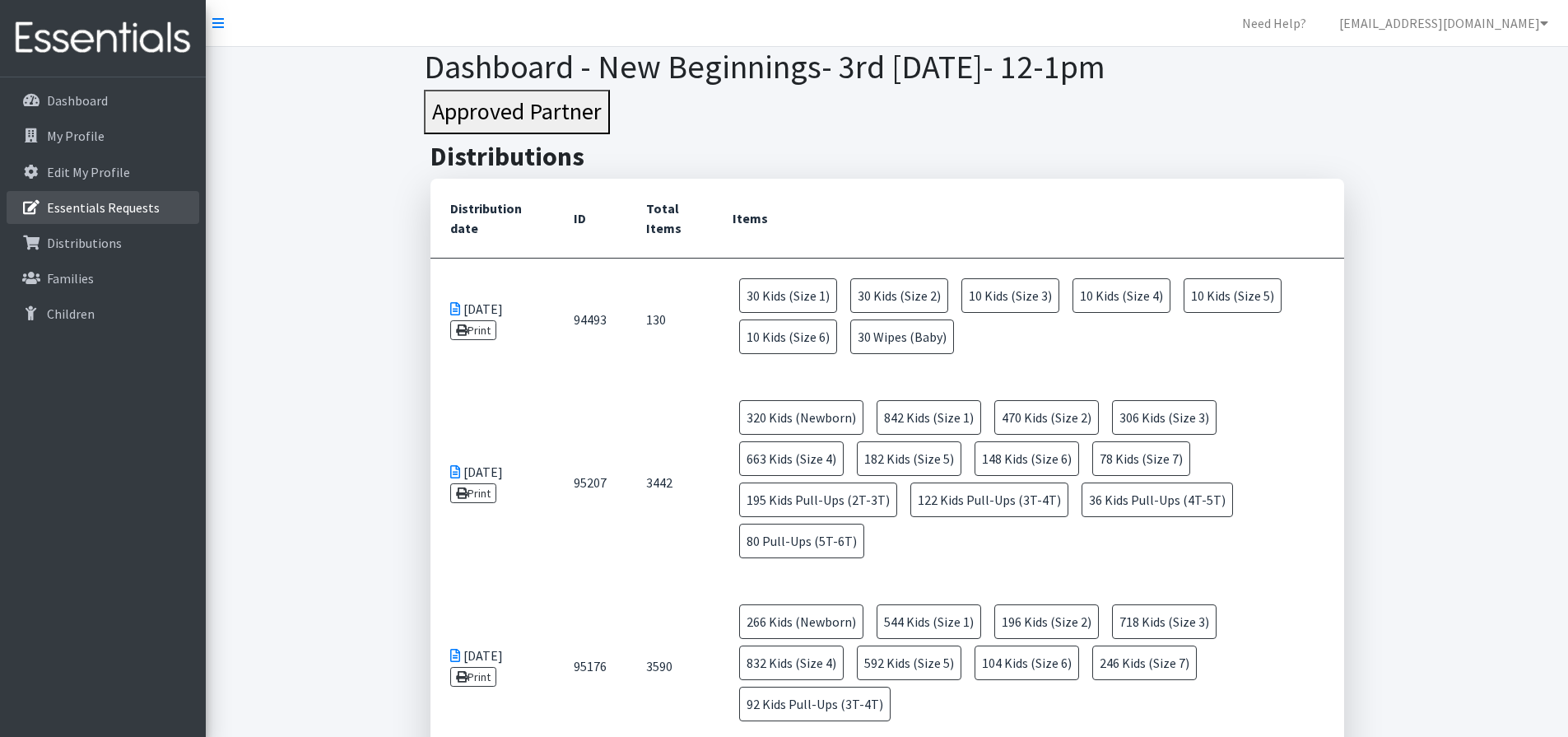
click at [95, 204] on p "Essentials Requests" at bounding box center [103, 207] width 113 height 16
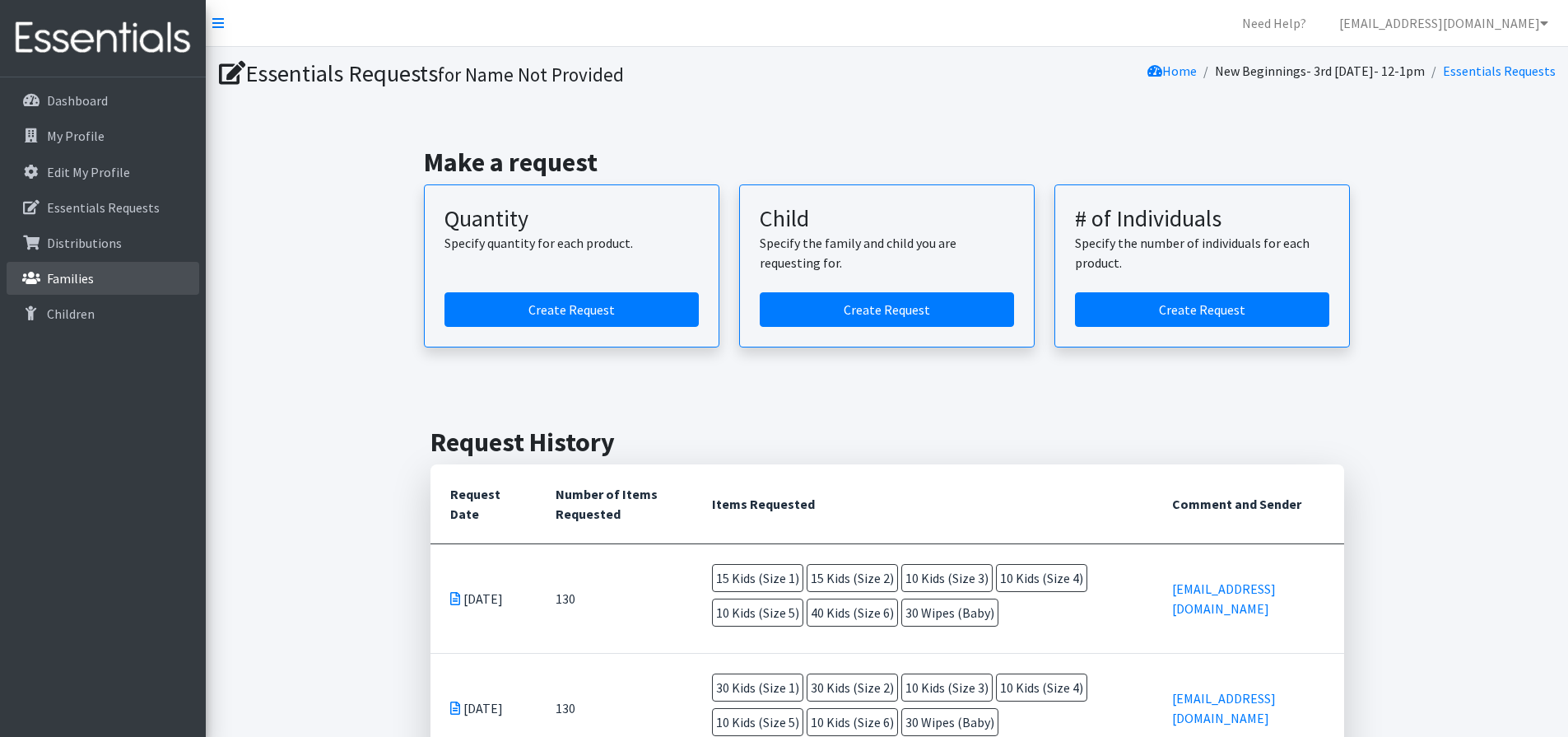
click at [72, 281] on p "Families" at bounding box center [70, 278] width 47 height 16
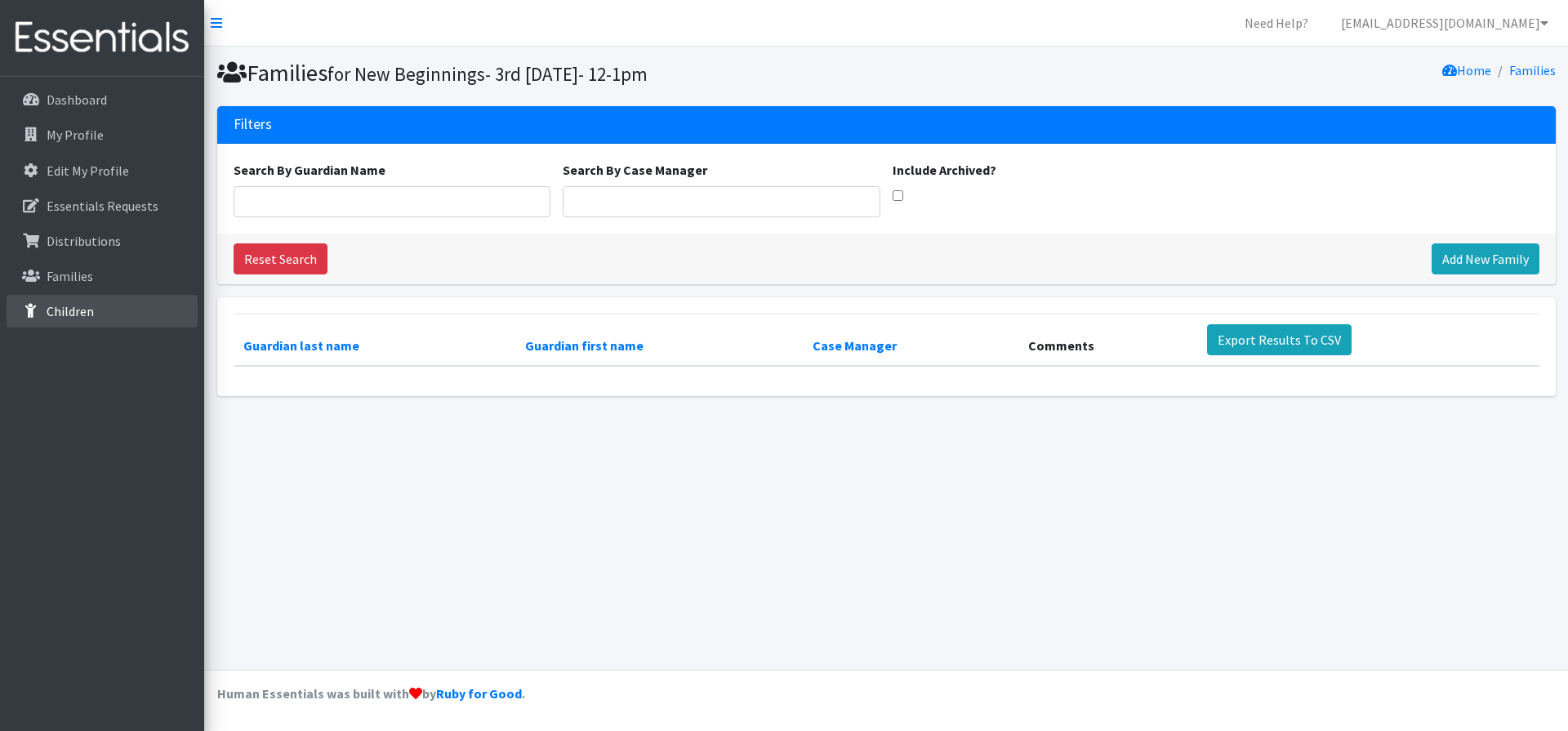
click at [59, 307] on p "Children" at bounding box center [70, 310] width 47 height 16
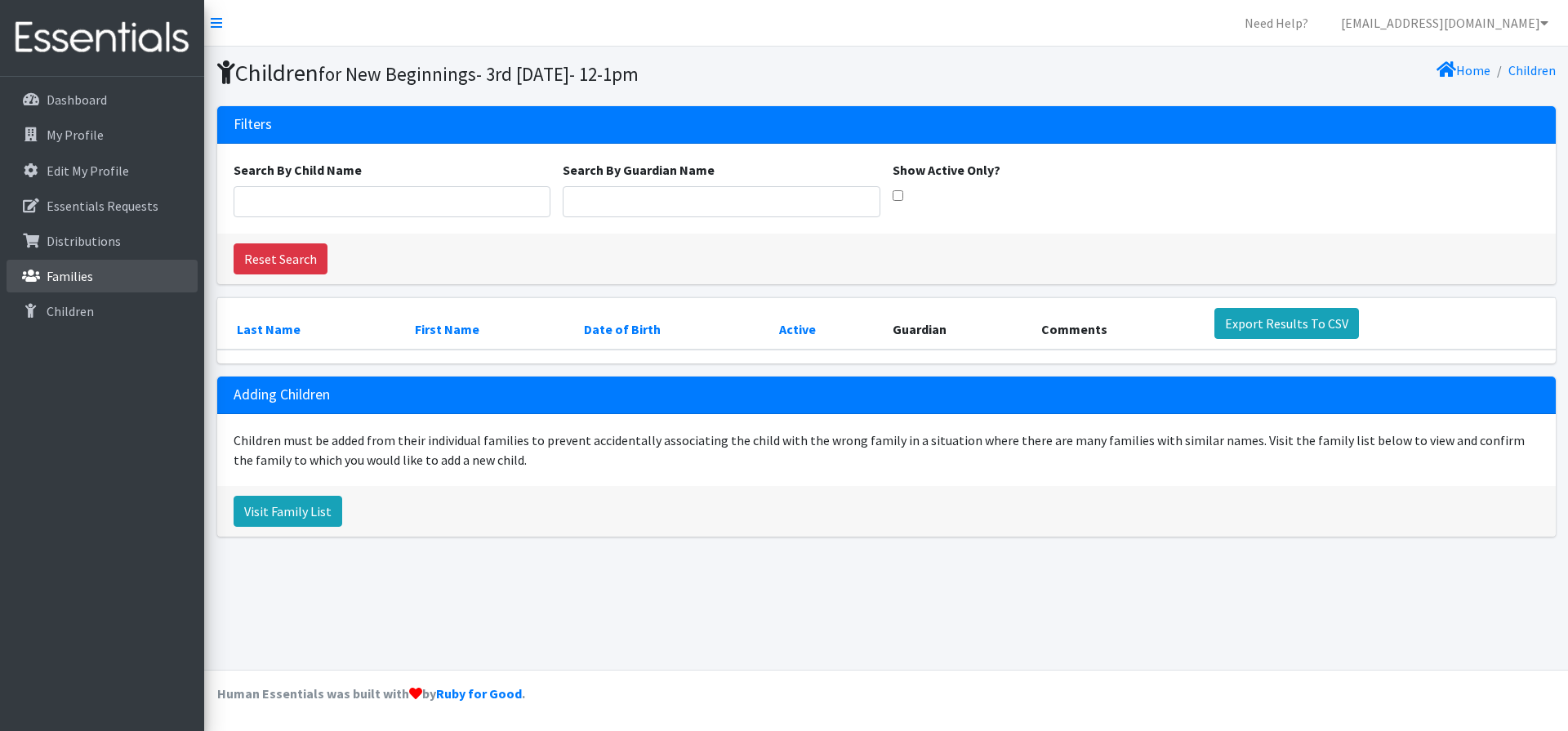
click at [69, 281] on p "Families" at bounding box center [70, 276] width 47 height 16
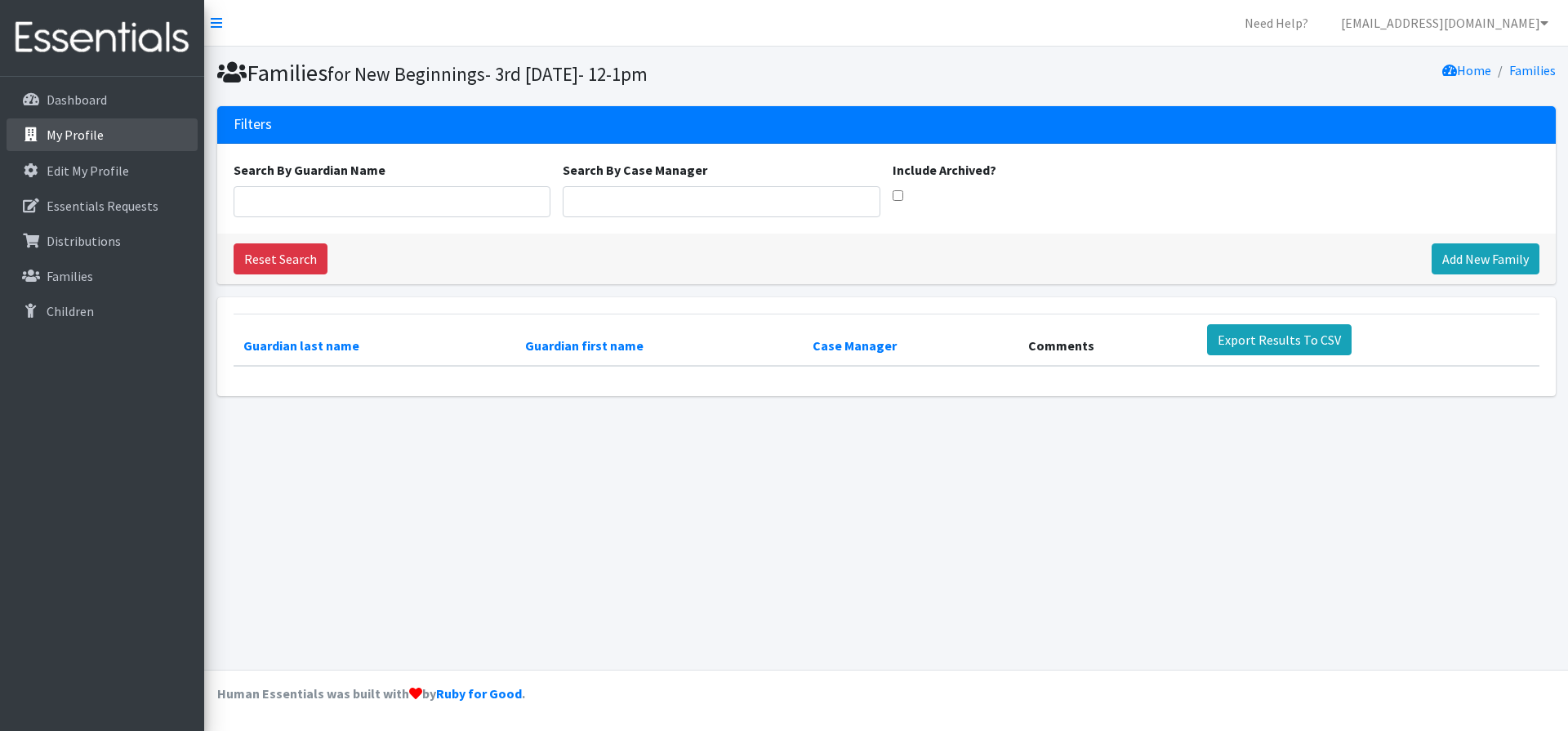
click at [66, 132] on p "My Profile" at bounding box center [75, 134] width 57 height 16
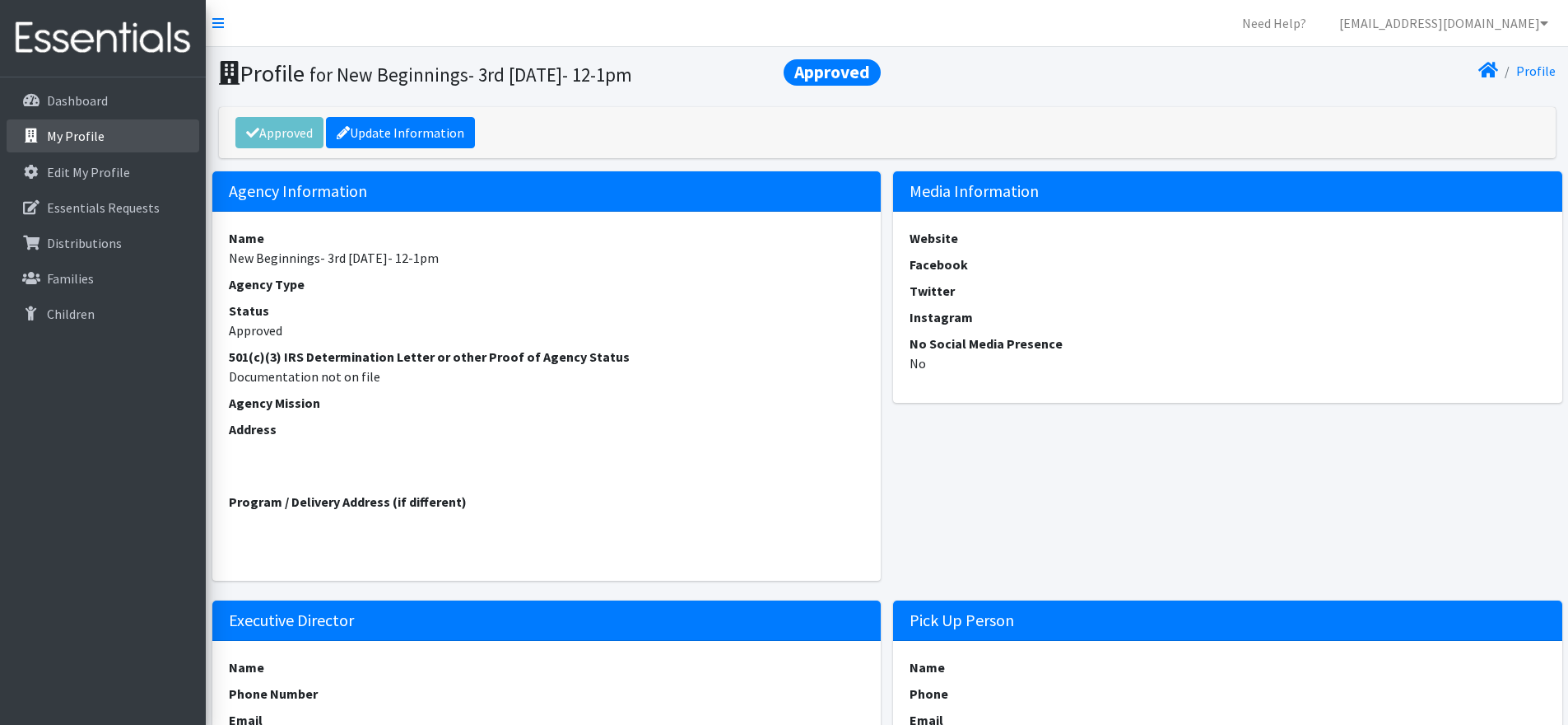
click at [69, 143] on p "My Profile" at bounding box center [75, 135] width 57 height 16
click at [67, 106] on p "Dashboard" at bounding box center [77, 100] width 61 height 16
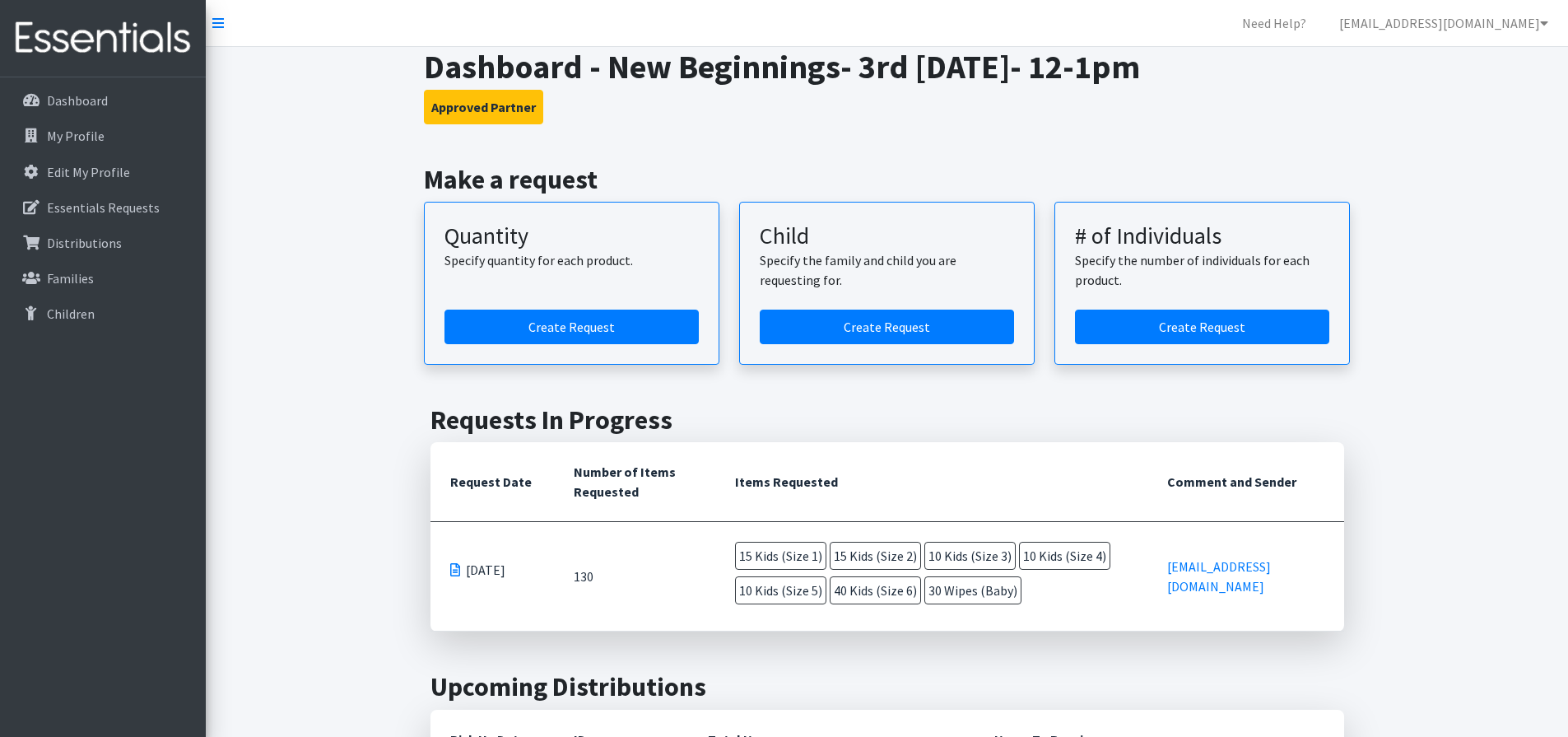
scroll to position [165, 0]
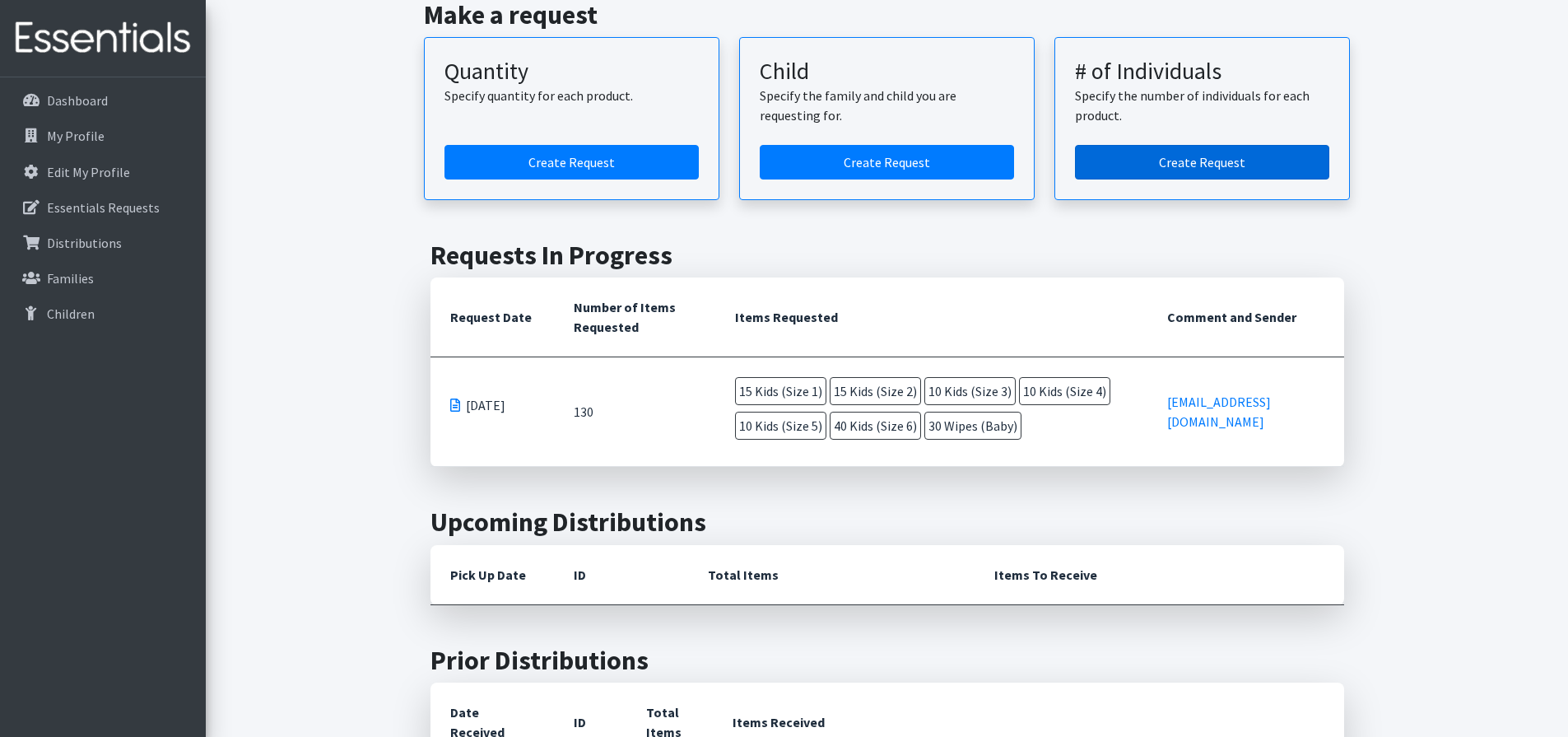
click at [1103, 156] on link "Create Request" at bounding box center [1202, 162] width 255 height 34
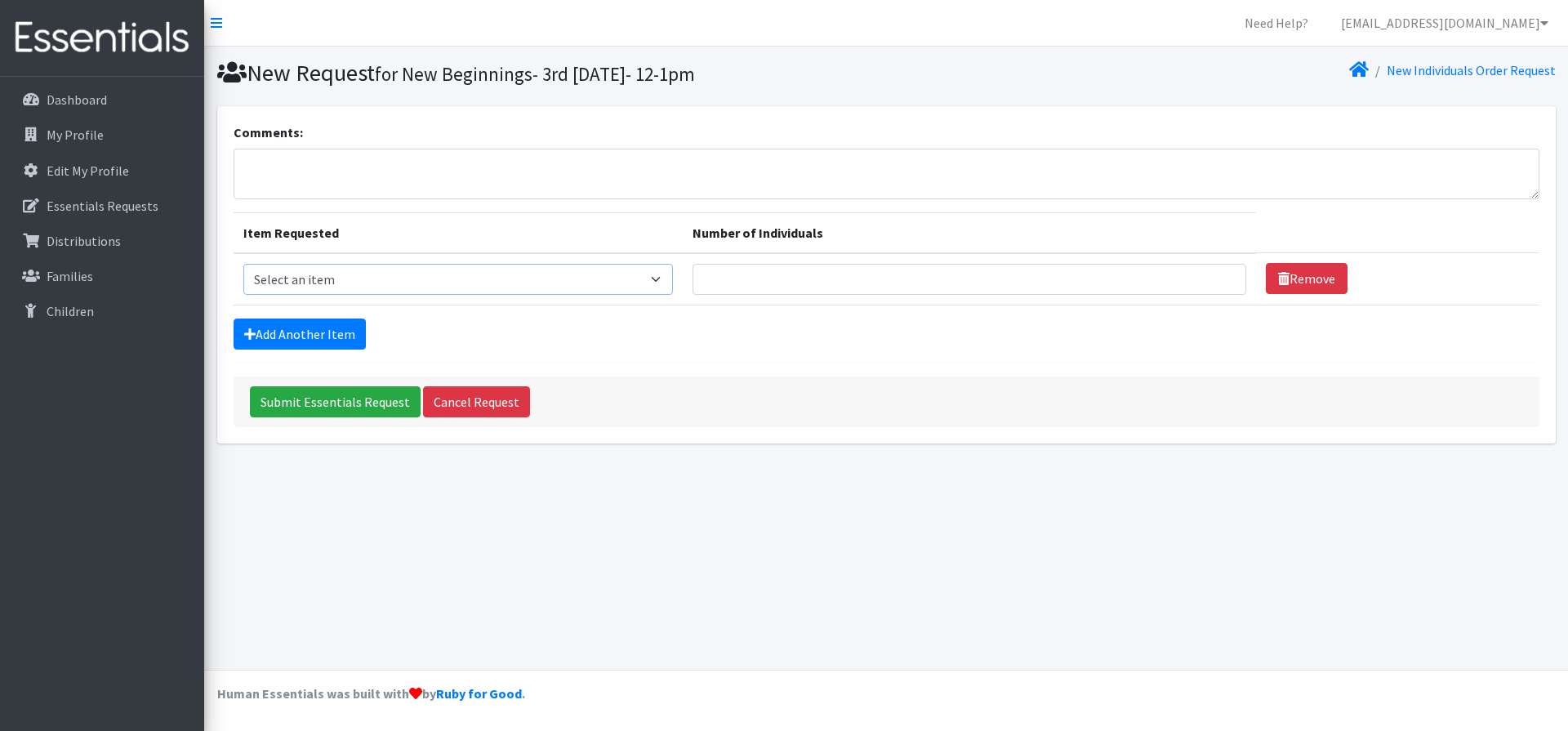
click at [665, 283] on select "Select an item Kids (Newborn) Kids (Size 1) Kids (Size 2) Kids (Size 3) Kids (S…" at bounding box center [459, 279] width 431 height 31
click at [766, 386] on div "Submit Essentials Request Cancel Request" at bounding box center [887, 402] width 1306 height 51
click at [60, 105] on p "Dashboard" at bounding box center [76, 99] width 60 height 16
